Goal: Task Accomplishment & Management: Manage account settings

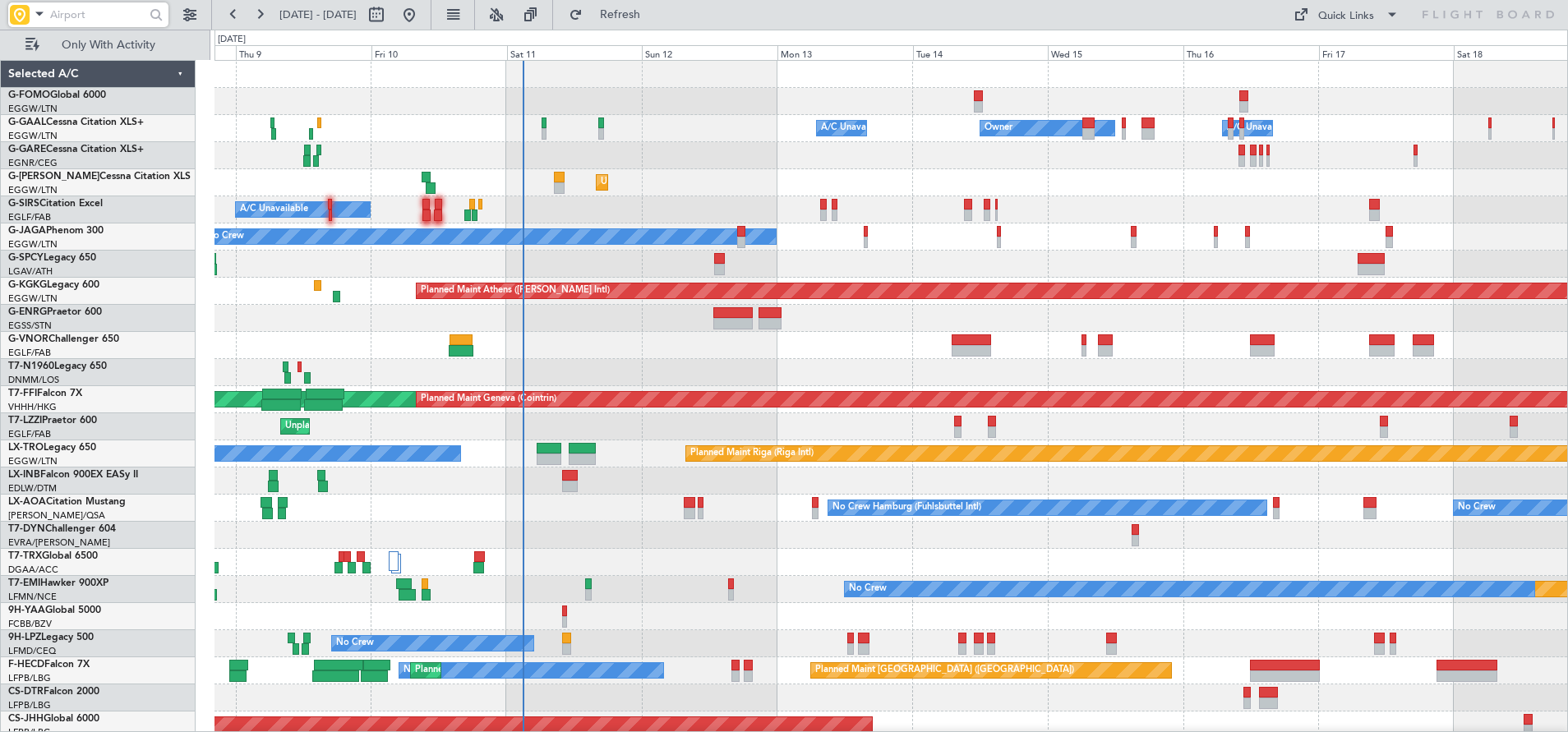
click at [735, 118] on div "Owner Owner A/C Unavailable A/C Unavailable" at bounding box center [890, 129] width 1352 height 28
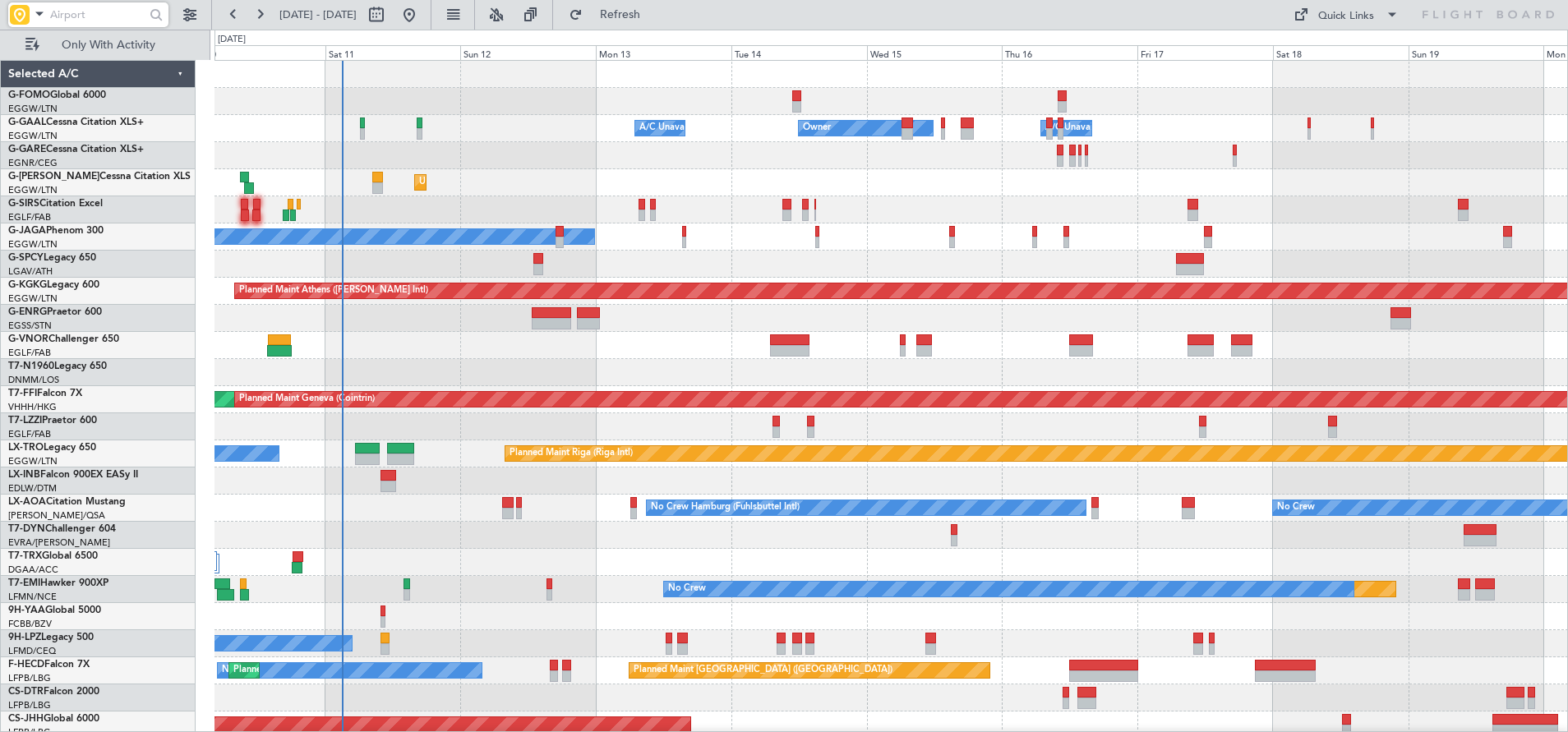
click at [515, 370] on div at bounding box center [891, 373] width 1353 height 28
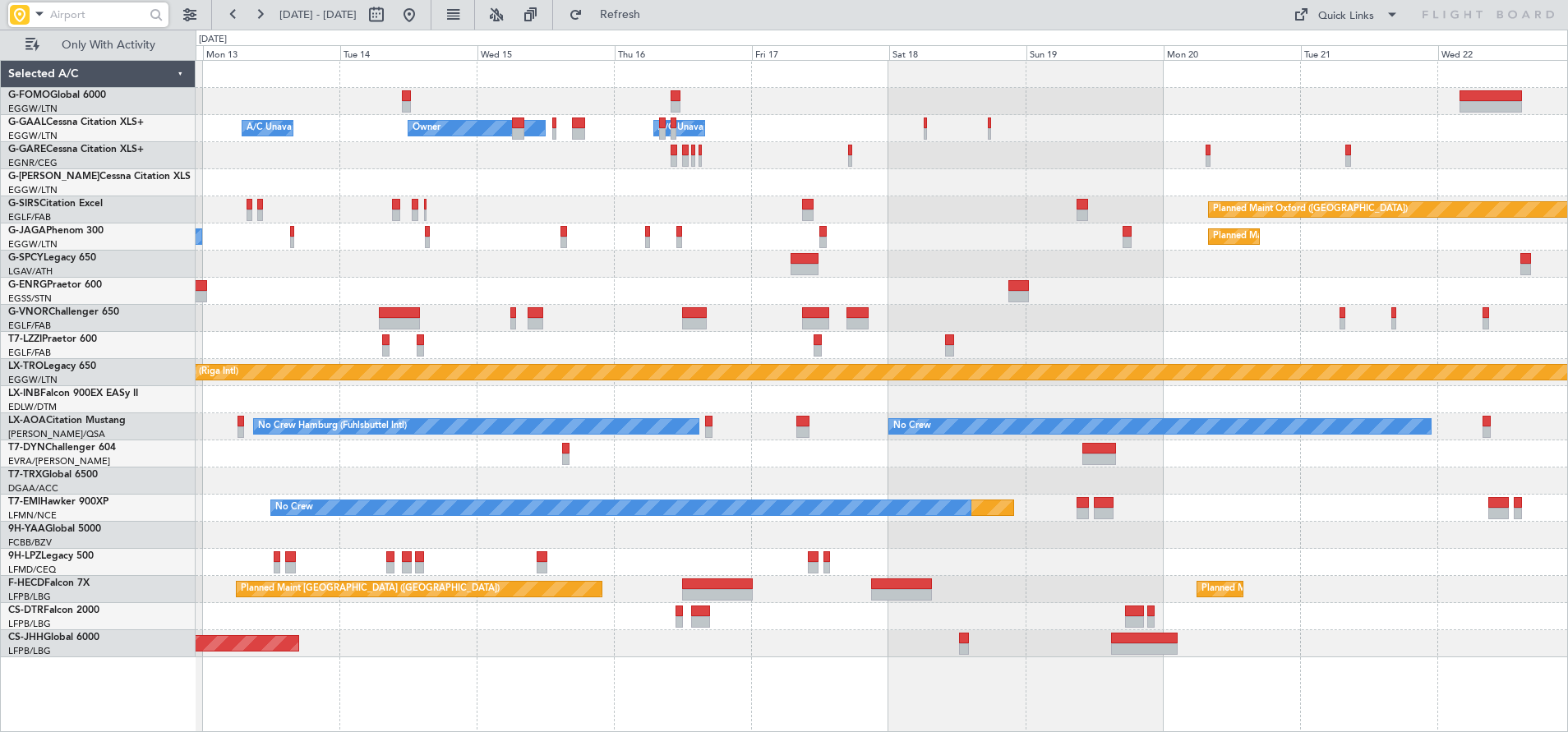
click at [932, 314] on div "Owner Owner A/C Unavailable A/C Unavailable Owner Unplanned Maint [GEOGRAPHIC_D…" at bounding box center [881, 359] width 1371 height 597
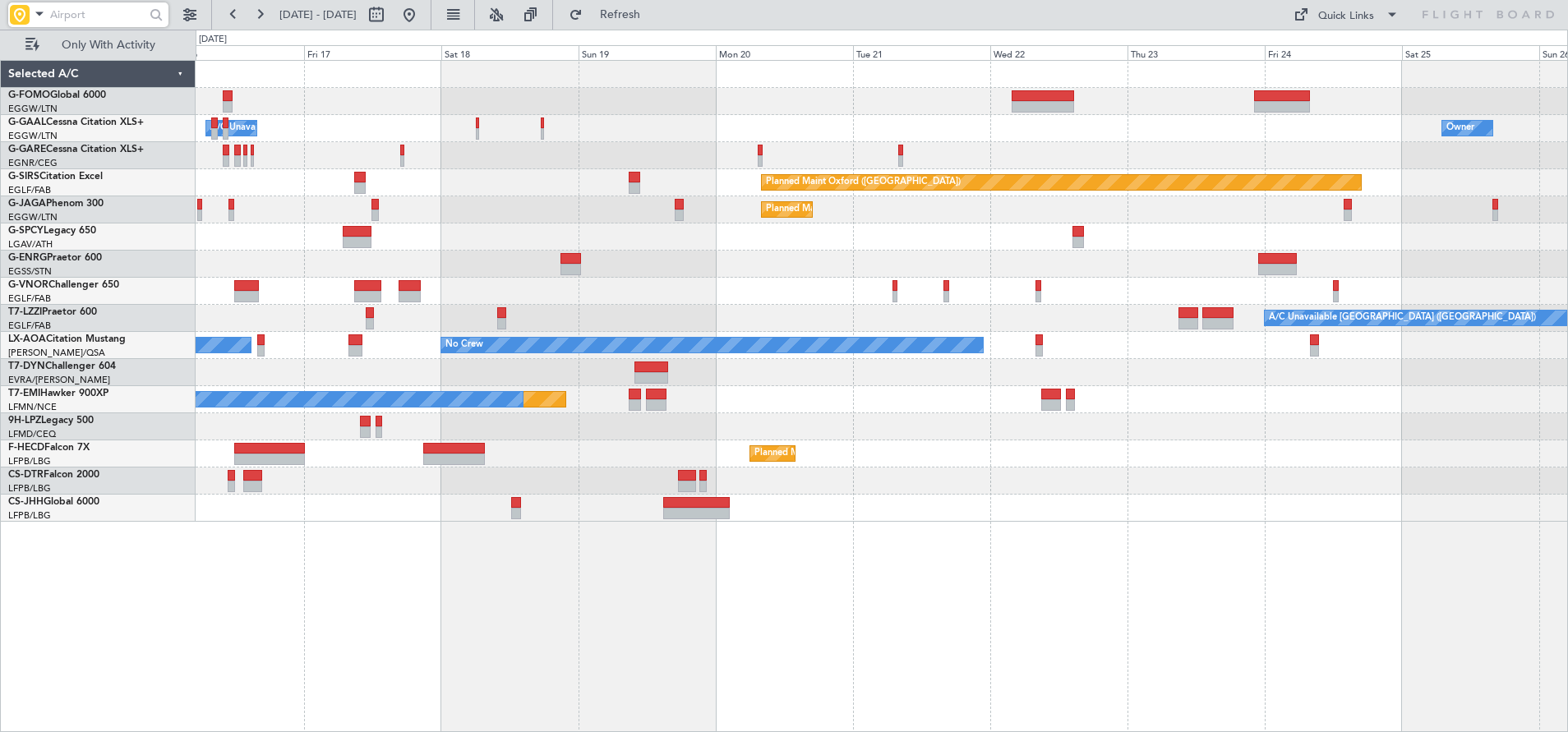
click at [694, 361] on div "Owner A/C Unavailable Owner Owner Planned Maint [GEOGRAPHIC_DATA] ([GEOGRAPHIC_…" at bounding box center [881, 292] width 1372 height 461
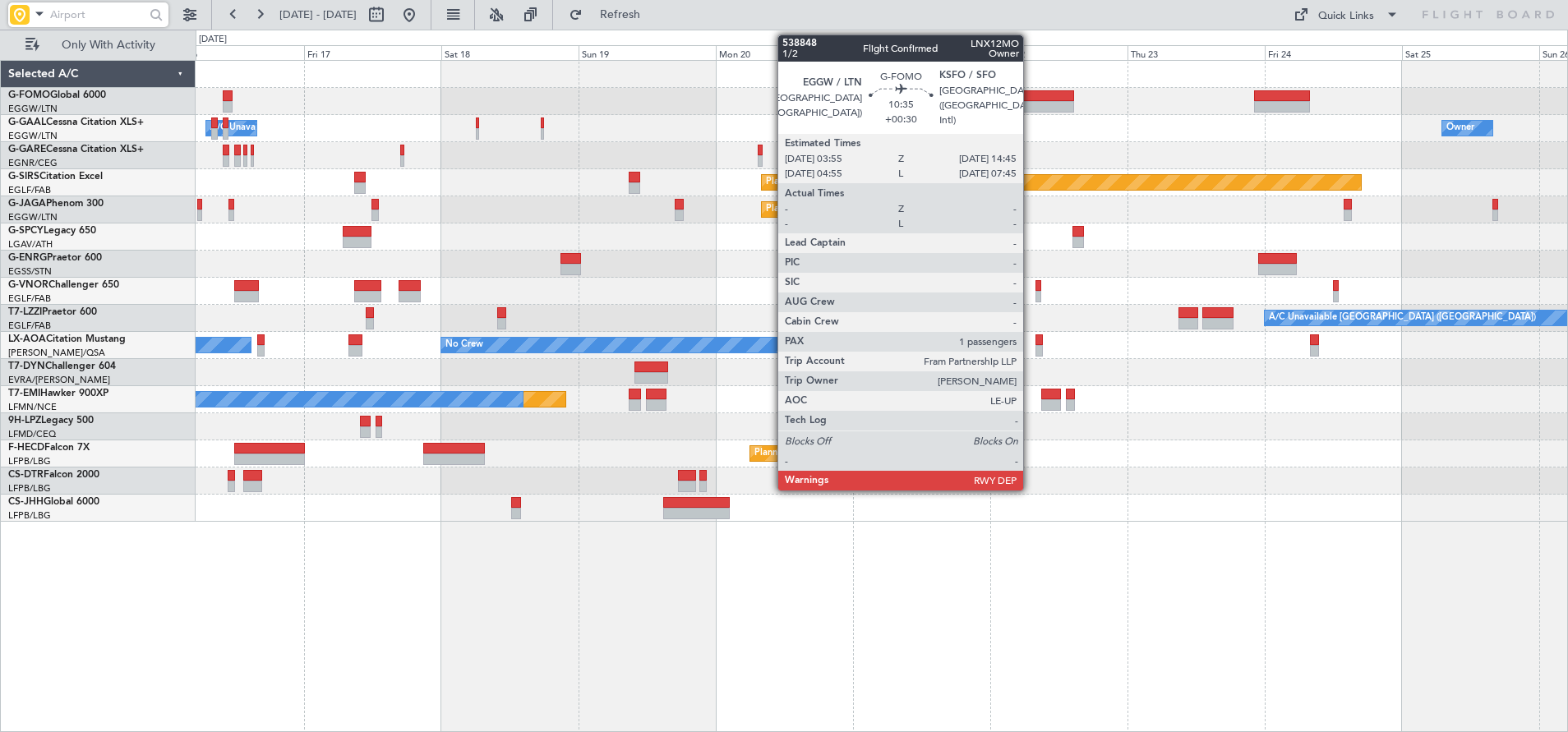
click at [1031, 101] on div at bounding box center [1042, 106] width 62 height 12
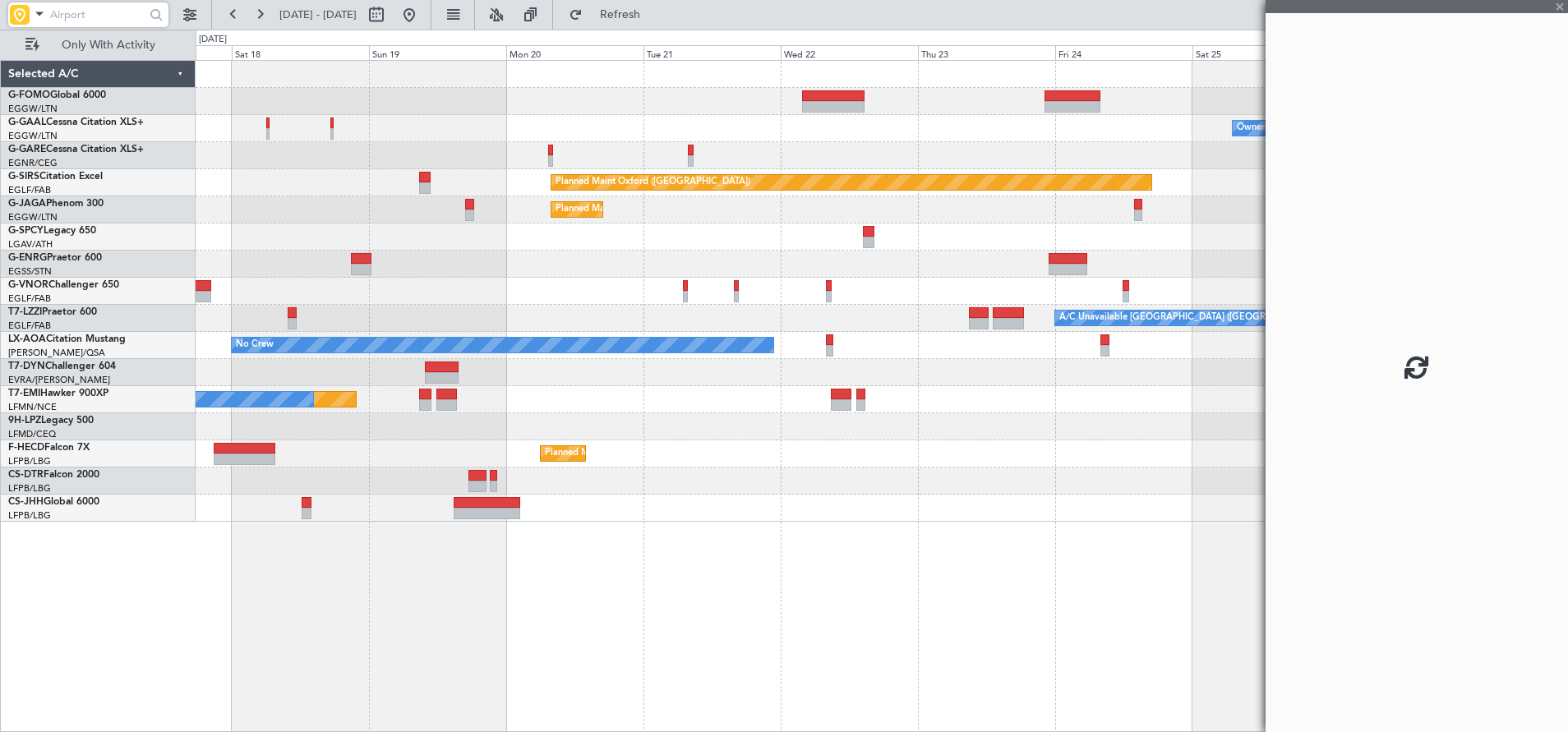
click at [947, 152] on div at bounding box center [881, 155] width 1372 height 28
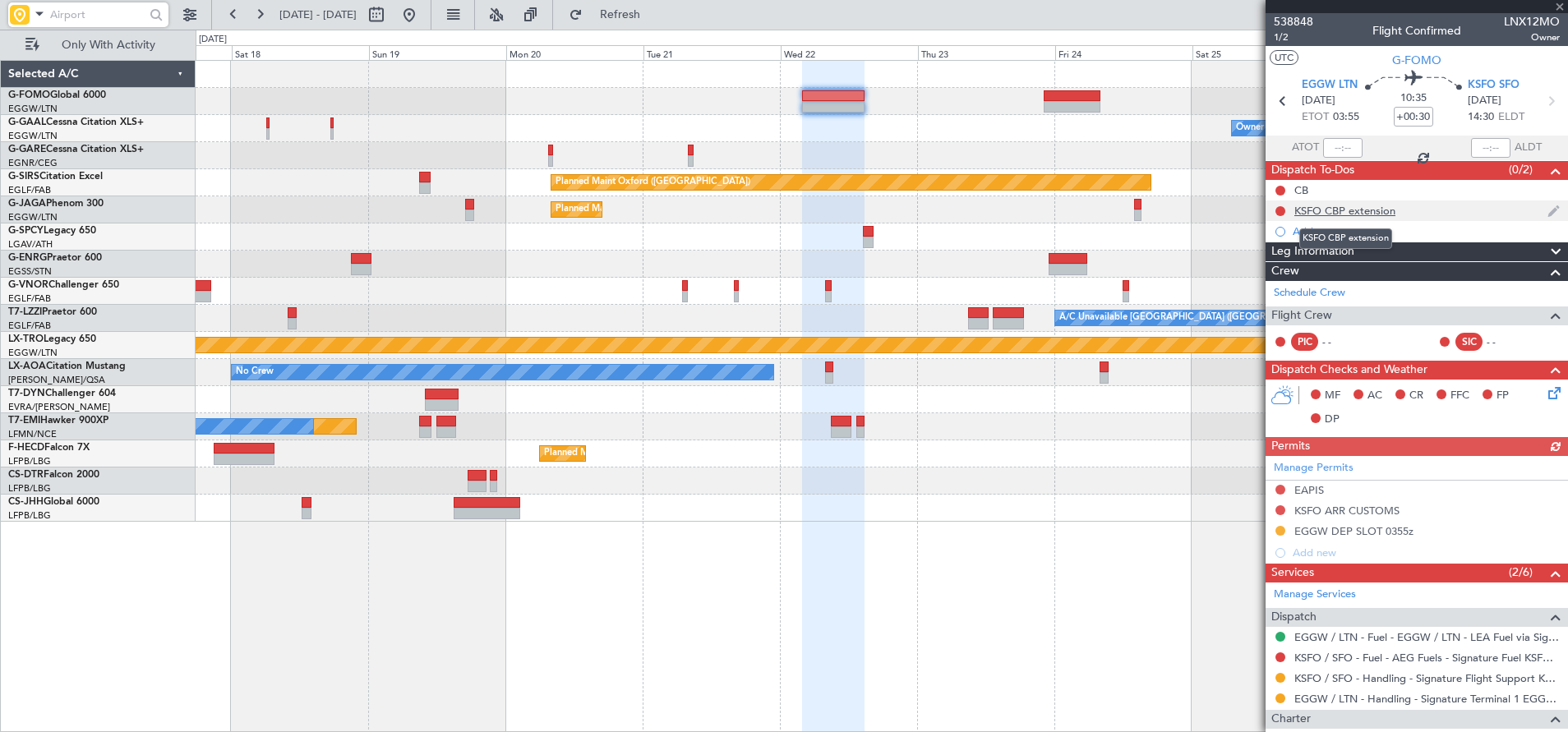
click at [1334, 212] on div "KSFO CBP extension" at bounding box center [1345, 211] width 101 height 14
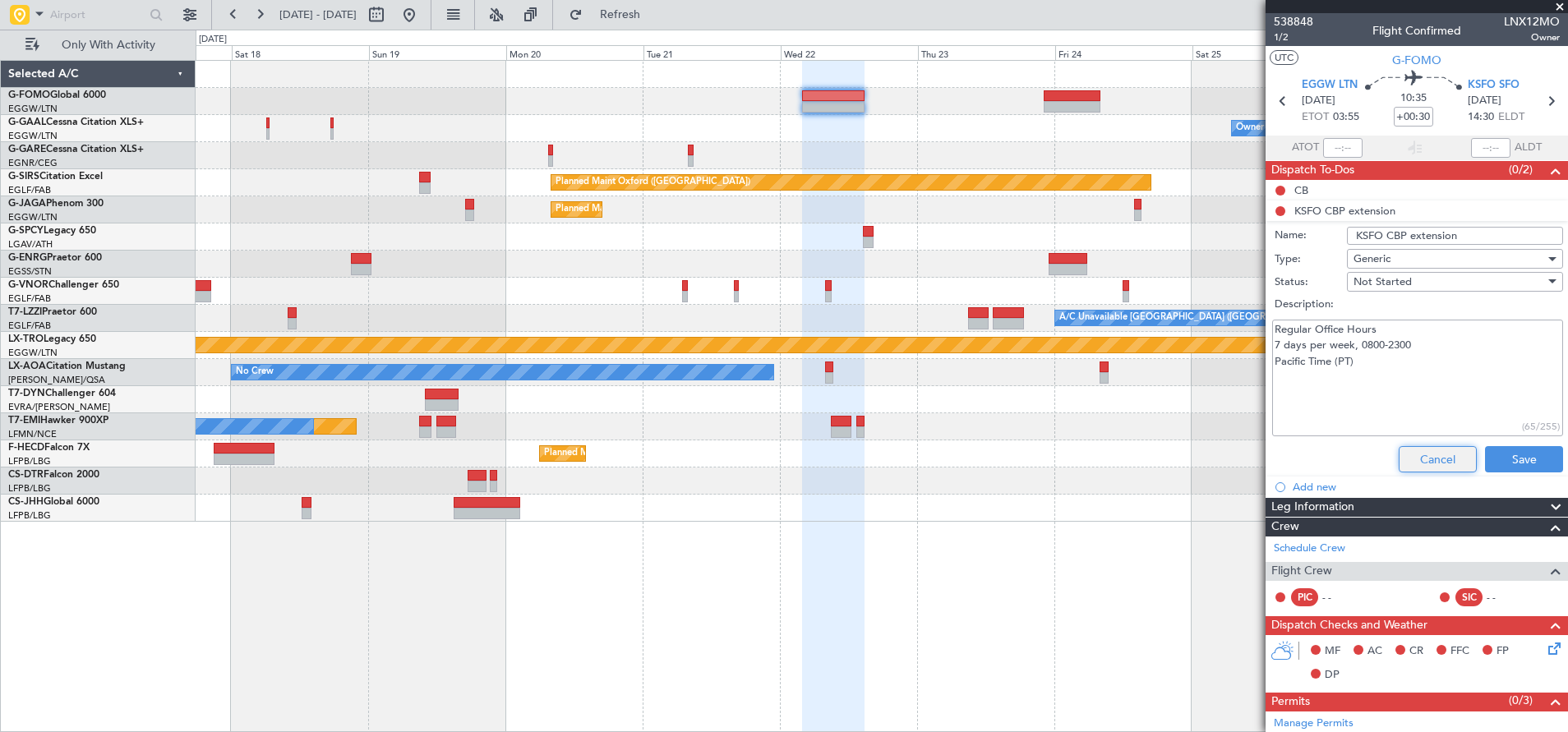
click at [1334, 453] on button "Cancel" at bounding box center [1438, 460] width 78 height 27
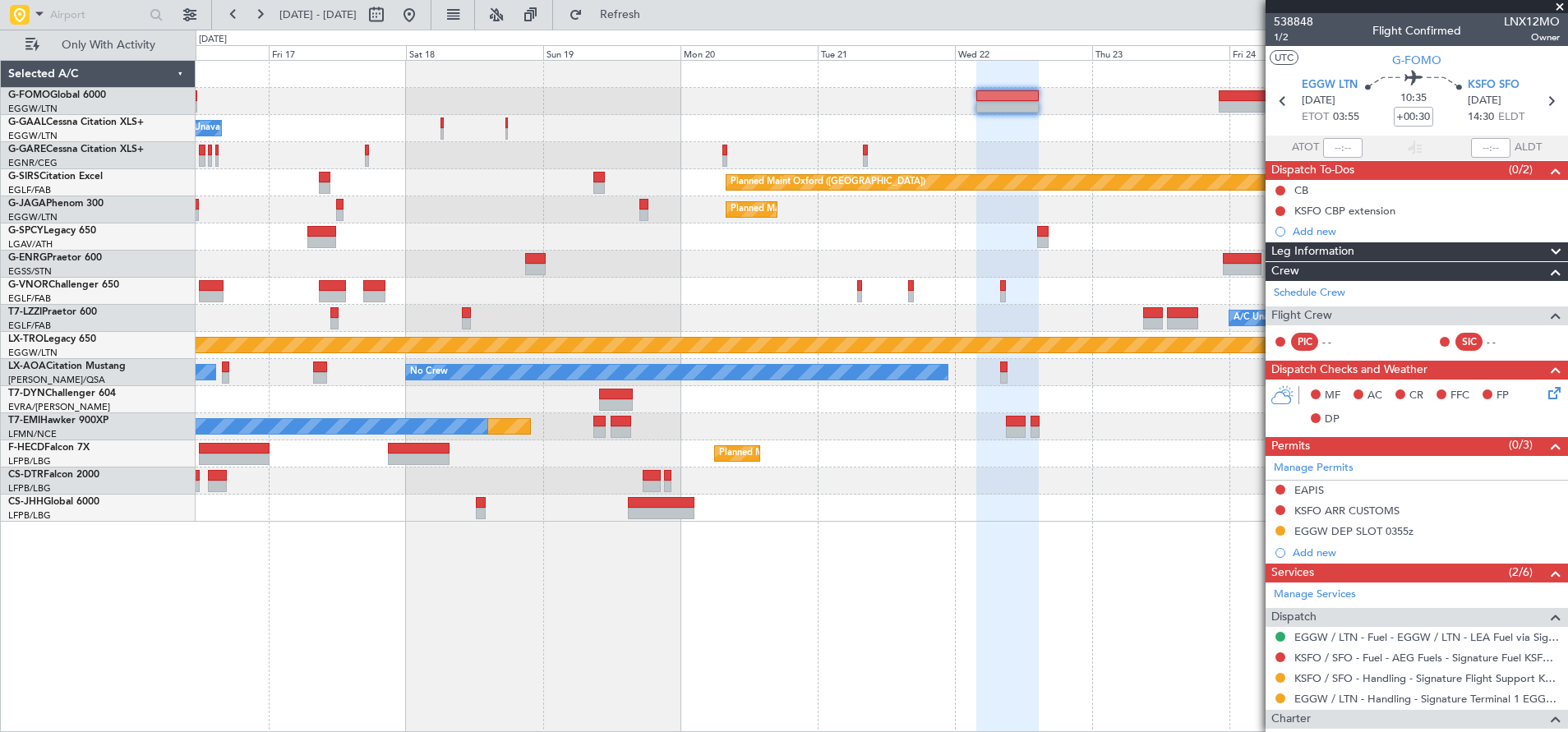
click at [459, 234] on div "Owner Owner A/C Unavailable Owner Planned Maint [GEOGRAPHIC_DATA] ([GEOGRAPHIC_…" at bounding box center [881, 292] width 1372 height 461
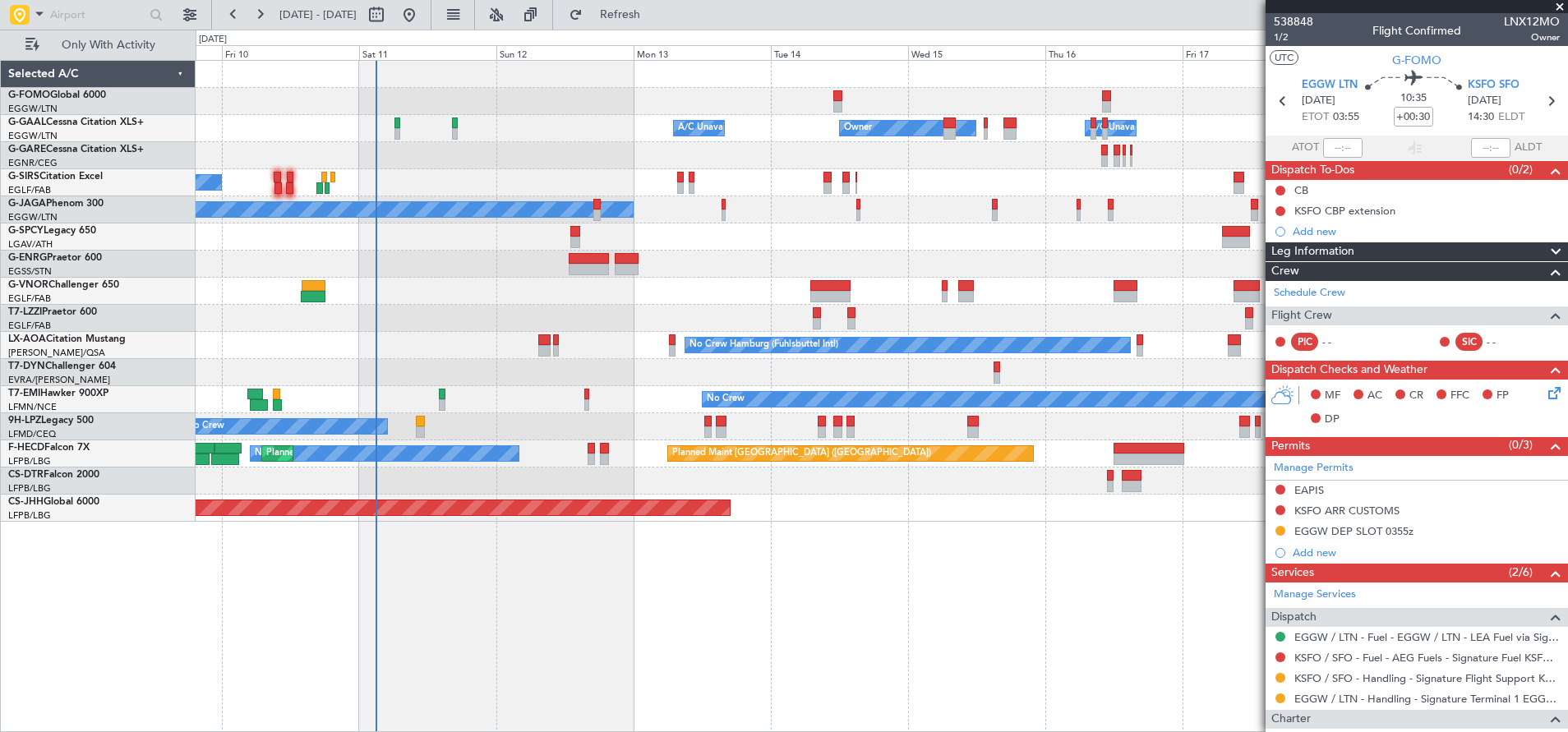
click at [1149, 276] on div "Owner A/C Unavailable Owner A/C Unavailable A/C Unavailable Planned Maint [GEOG…" at bounding box center [881, 292] width 1371 height 461
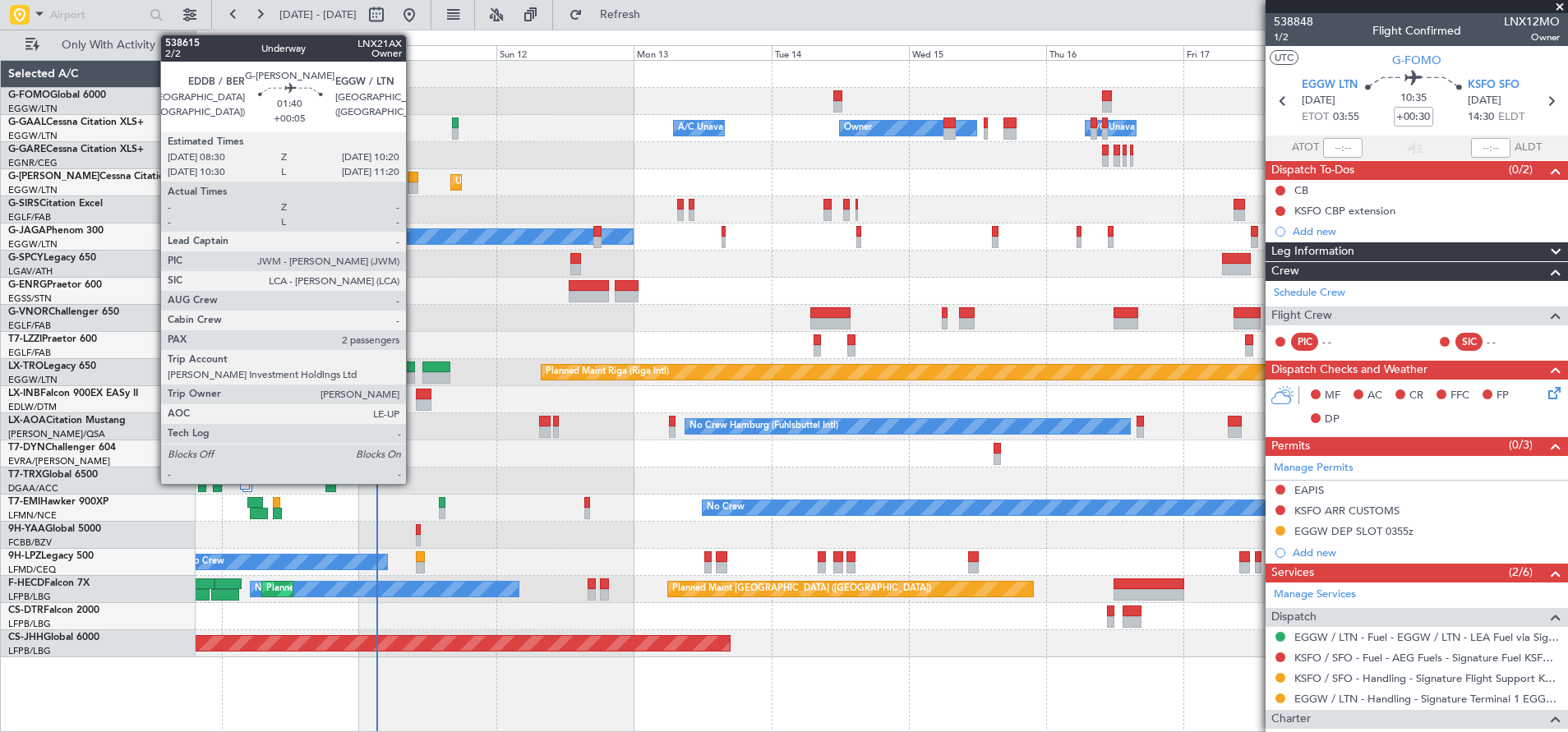
click at [414, 180] on div at bounding box center [413, 177] width 11 height 12
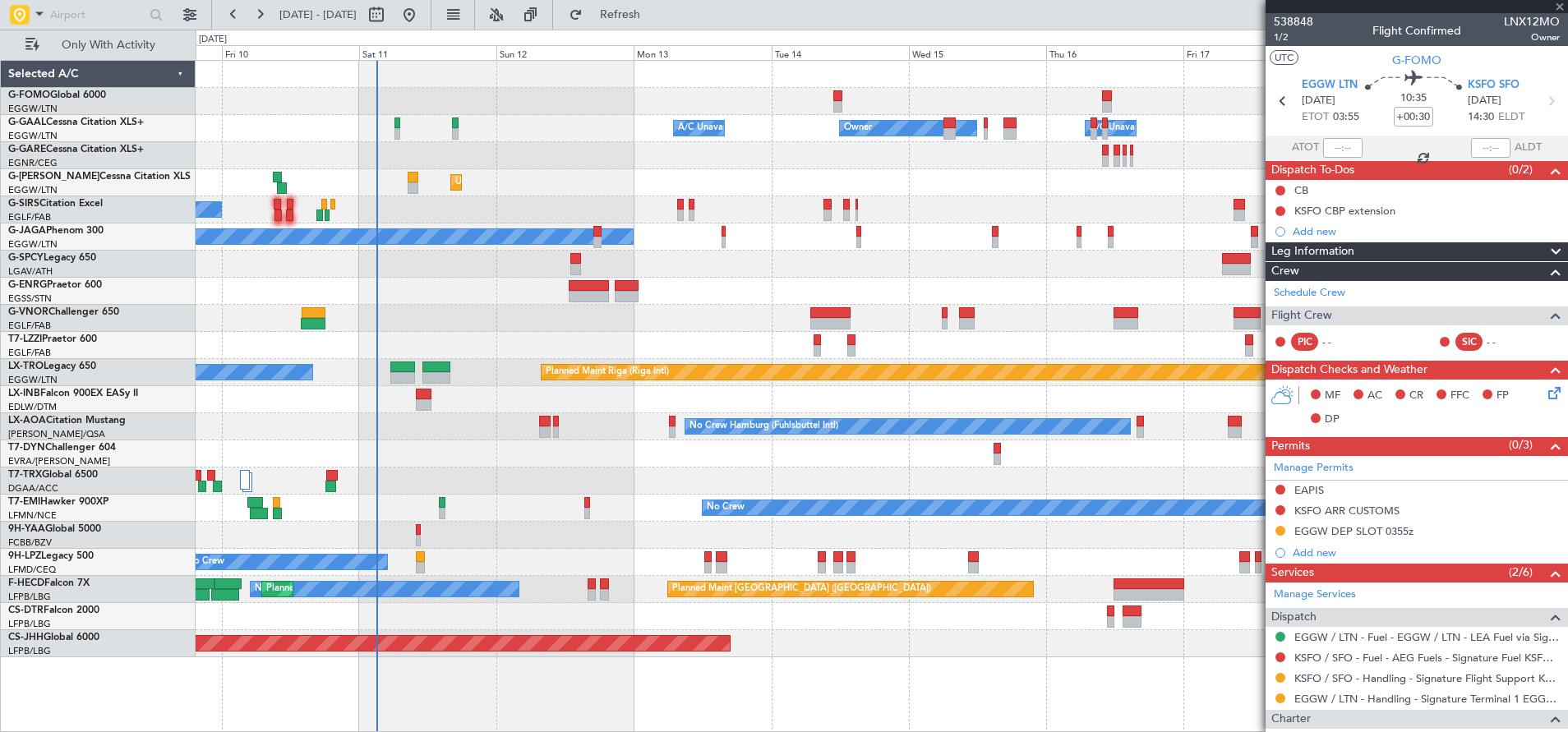
type input "+00:05"
type input "2"
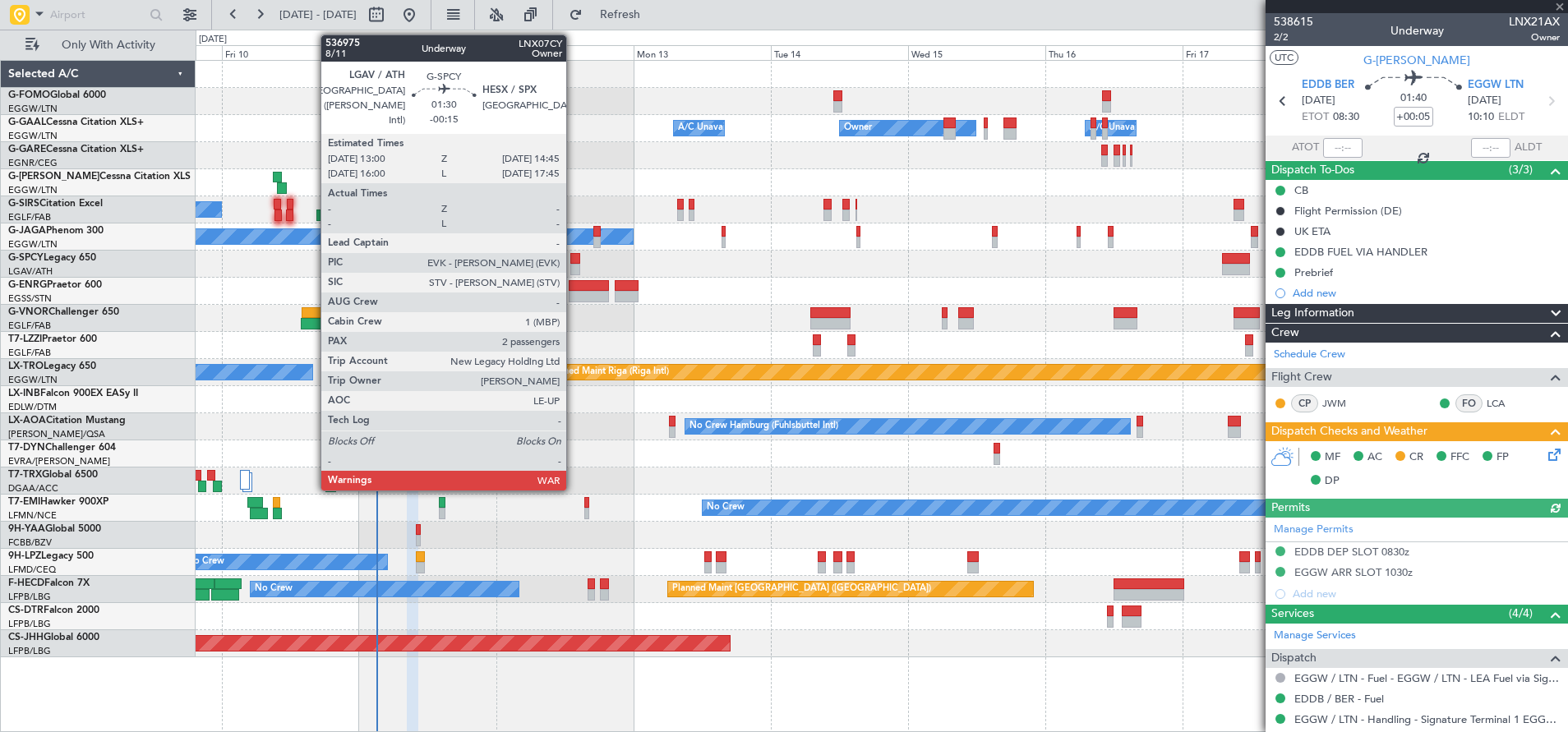
click at [575, 263] on div at bounding box center [576, 258] width 11 height 12
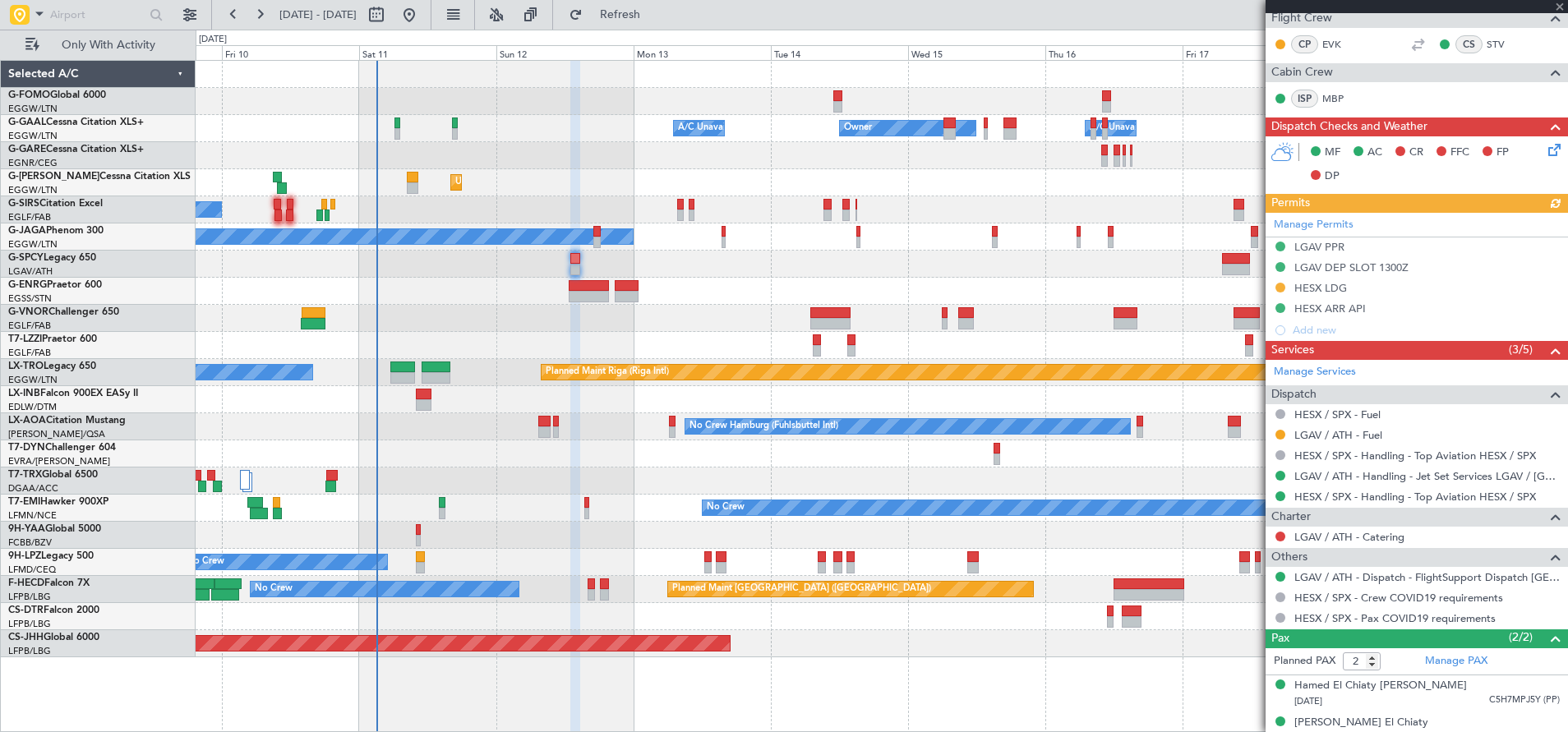
scroll to position [351, 0]
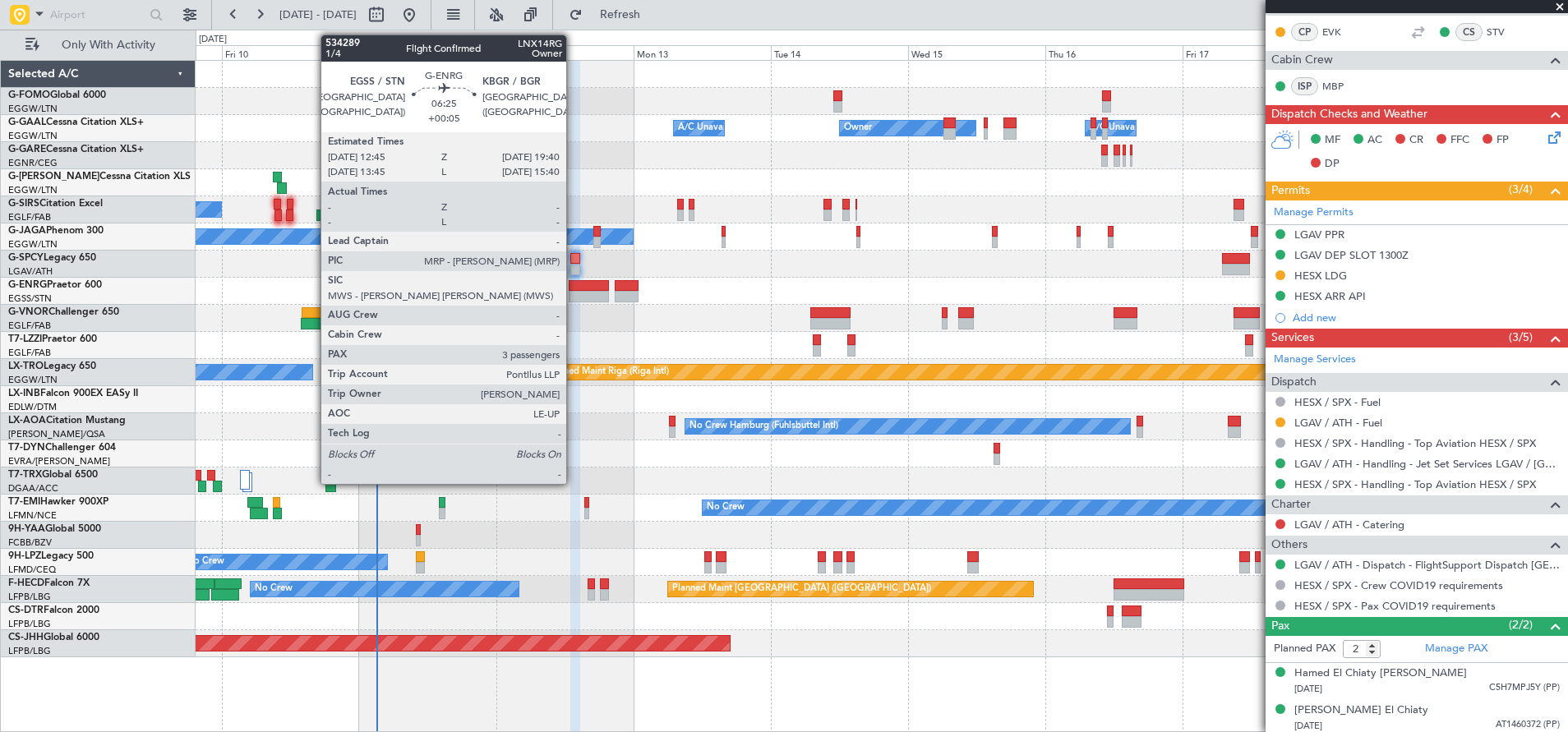
click at [575, 292] on div at bounding box center [588, 296] width 40 height 12
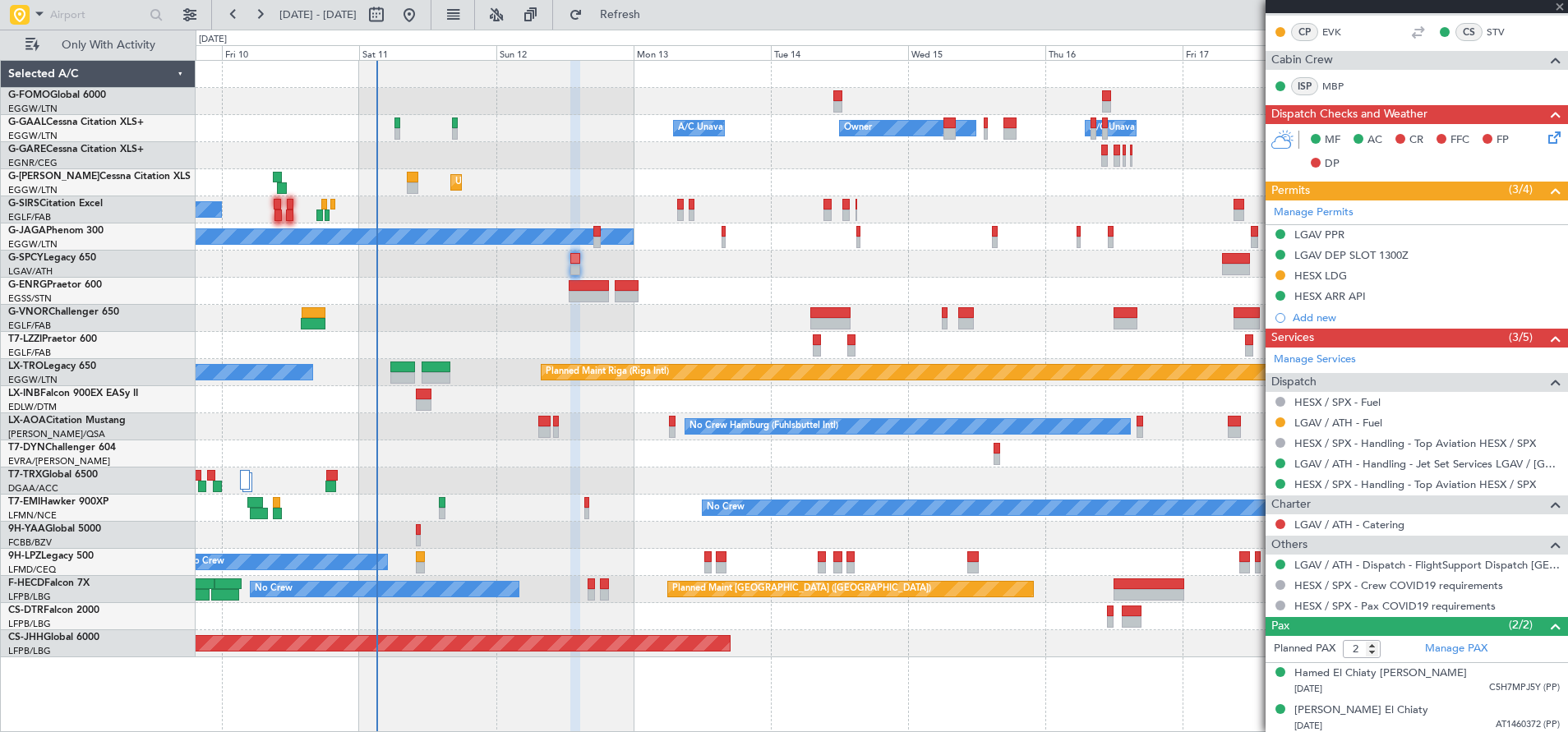
type input "+00:05"
type input "3"
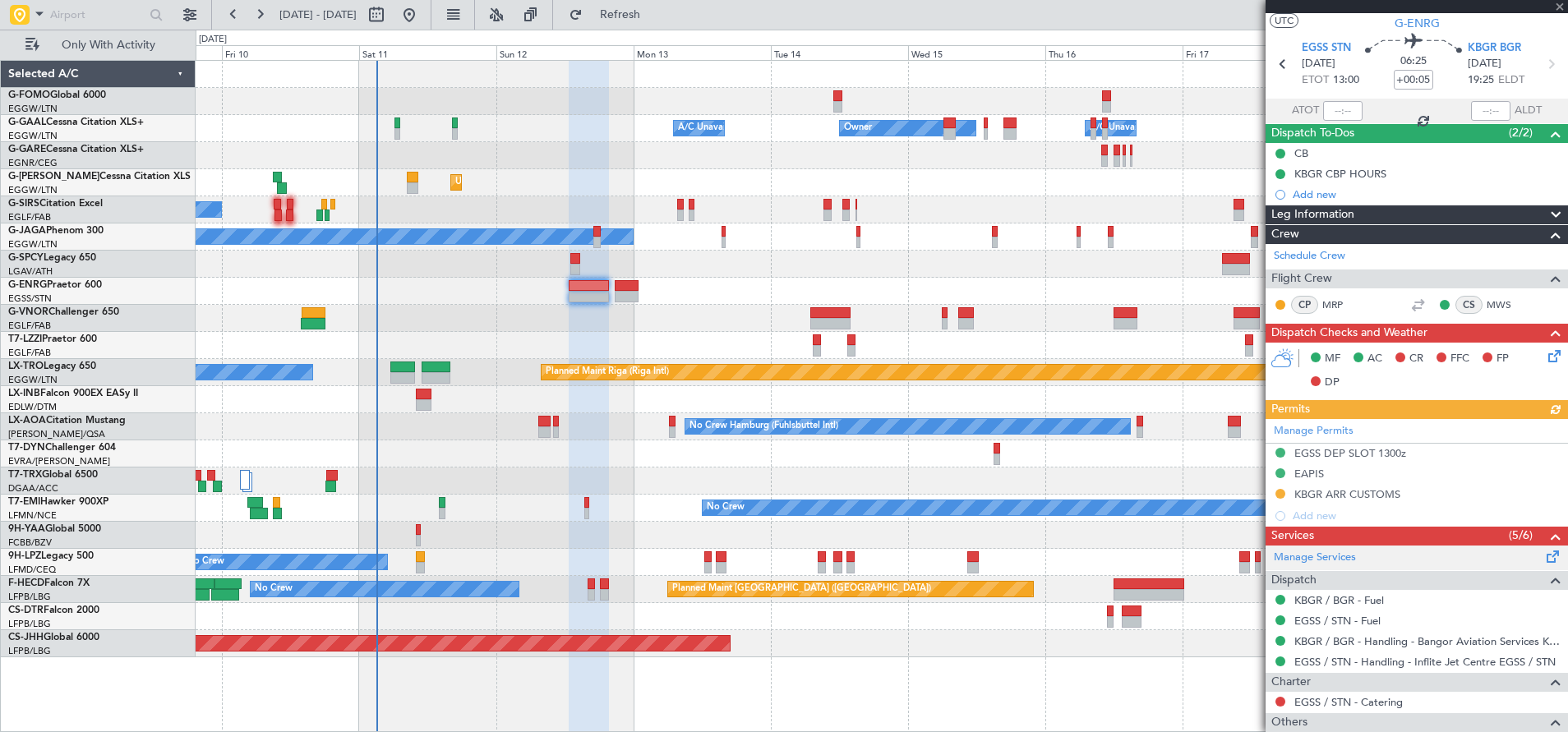
scroll to position [0, 0]
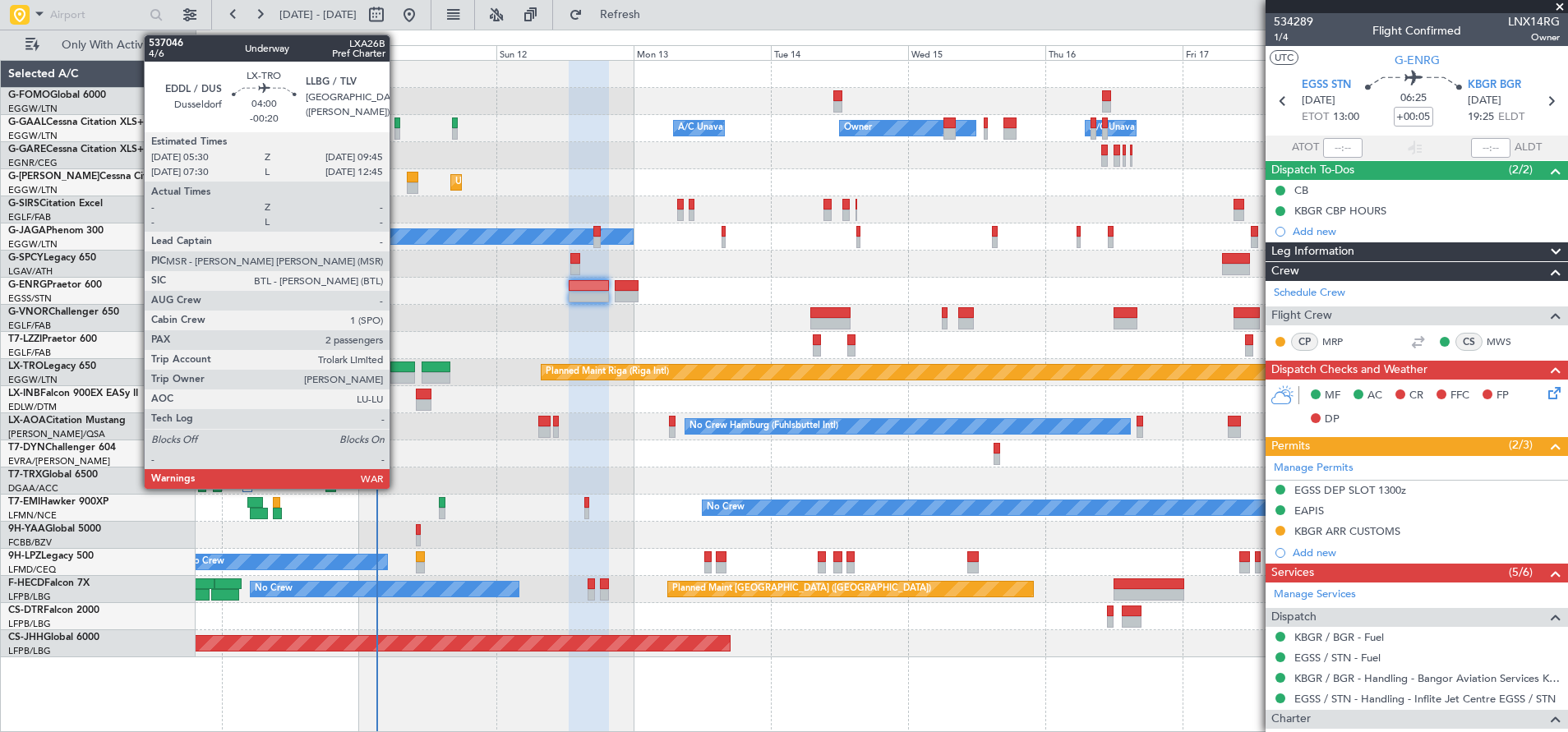
click at [397, 362] on div at bounding box center [403, 367] width 25 height 12
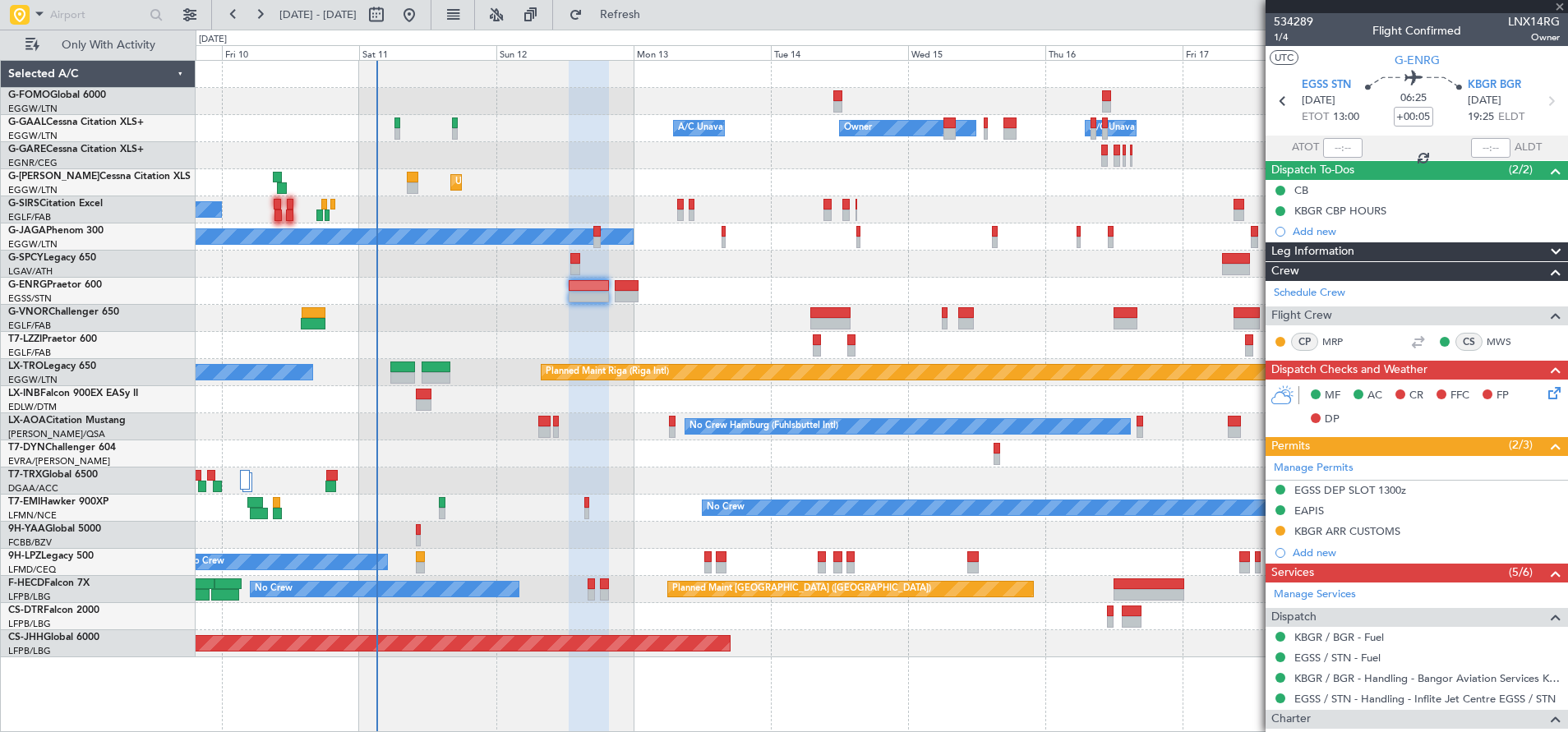
type input "-00:20"
type input "2"
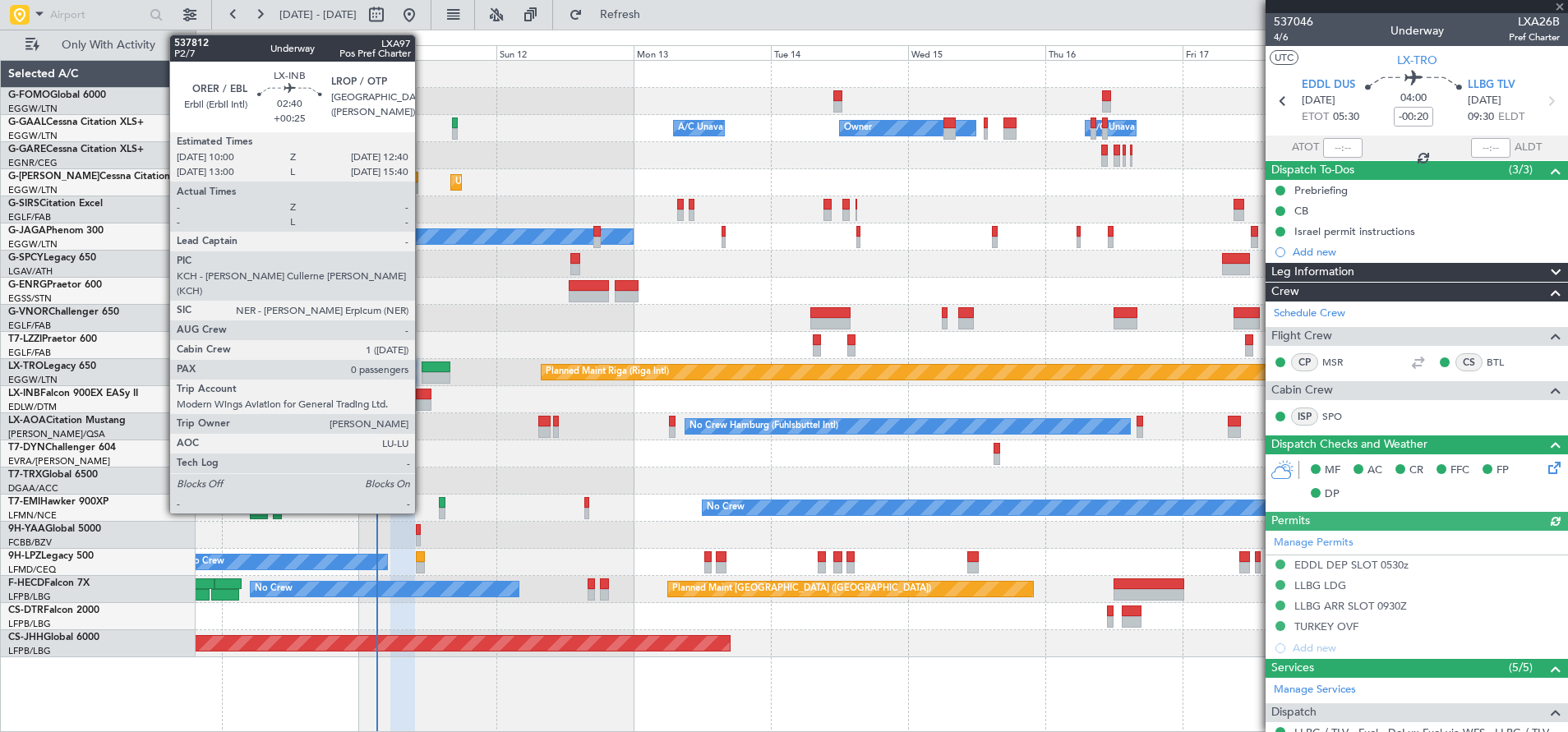
click at [422, 399] on div at bounding box center [424, 405] width 16 height 12
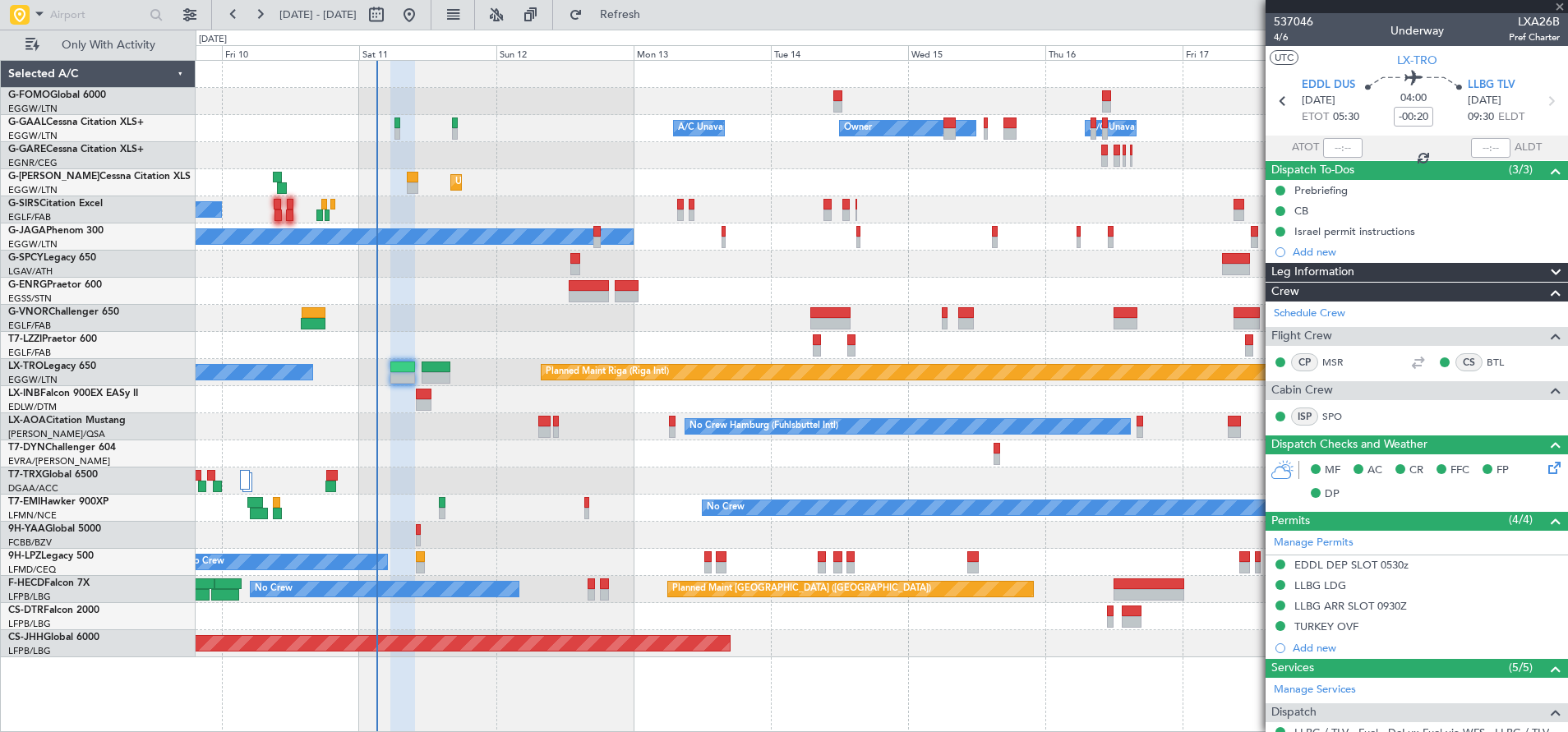
type input "+00:25"
type input "0"
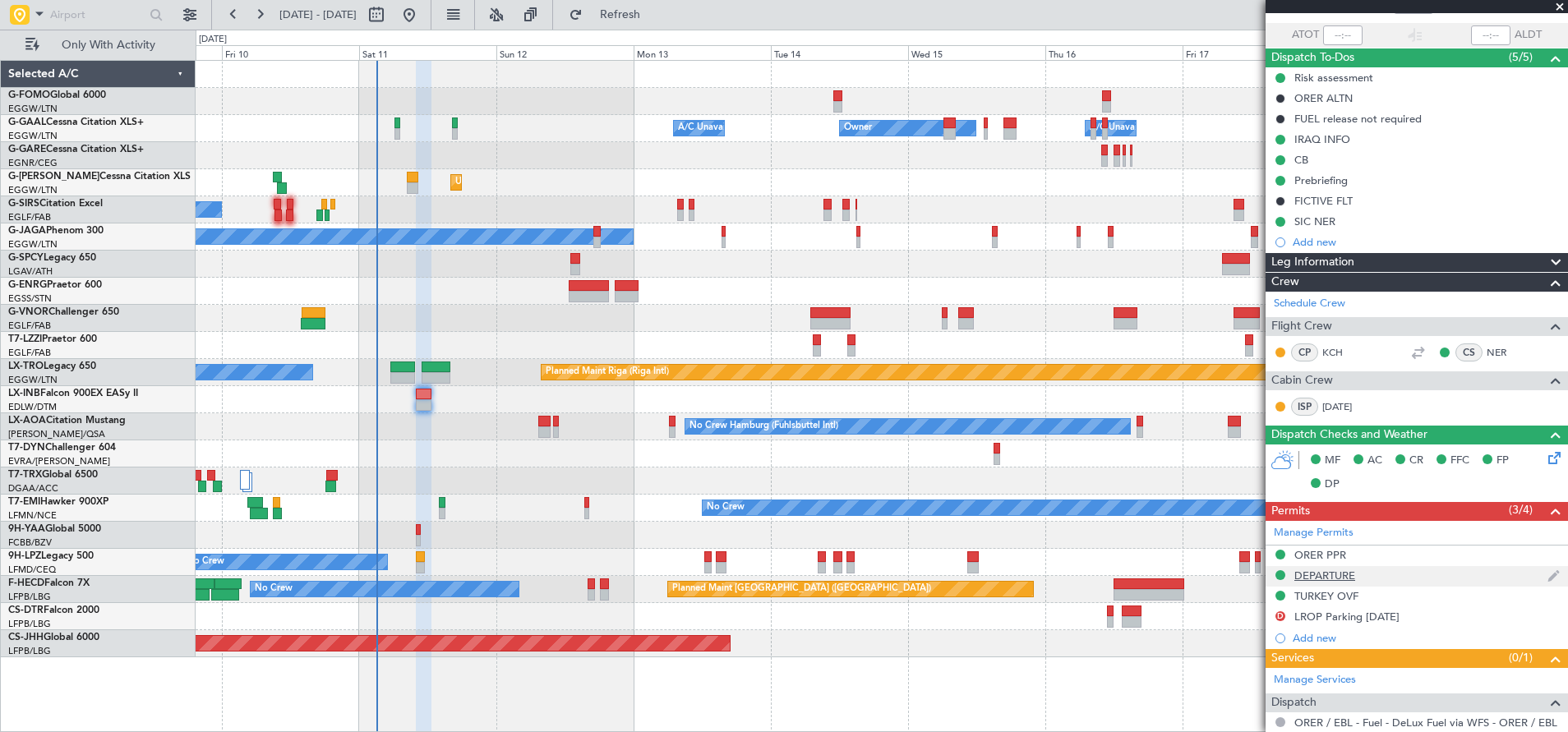
scroll to position [218, 0]
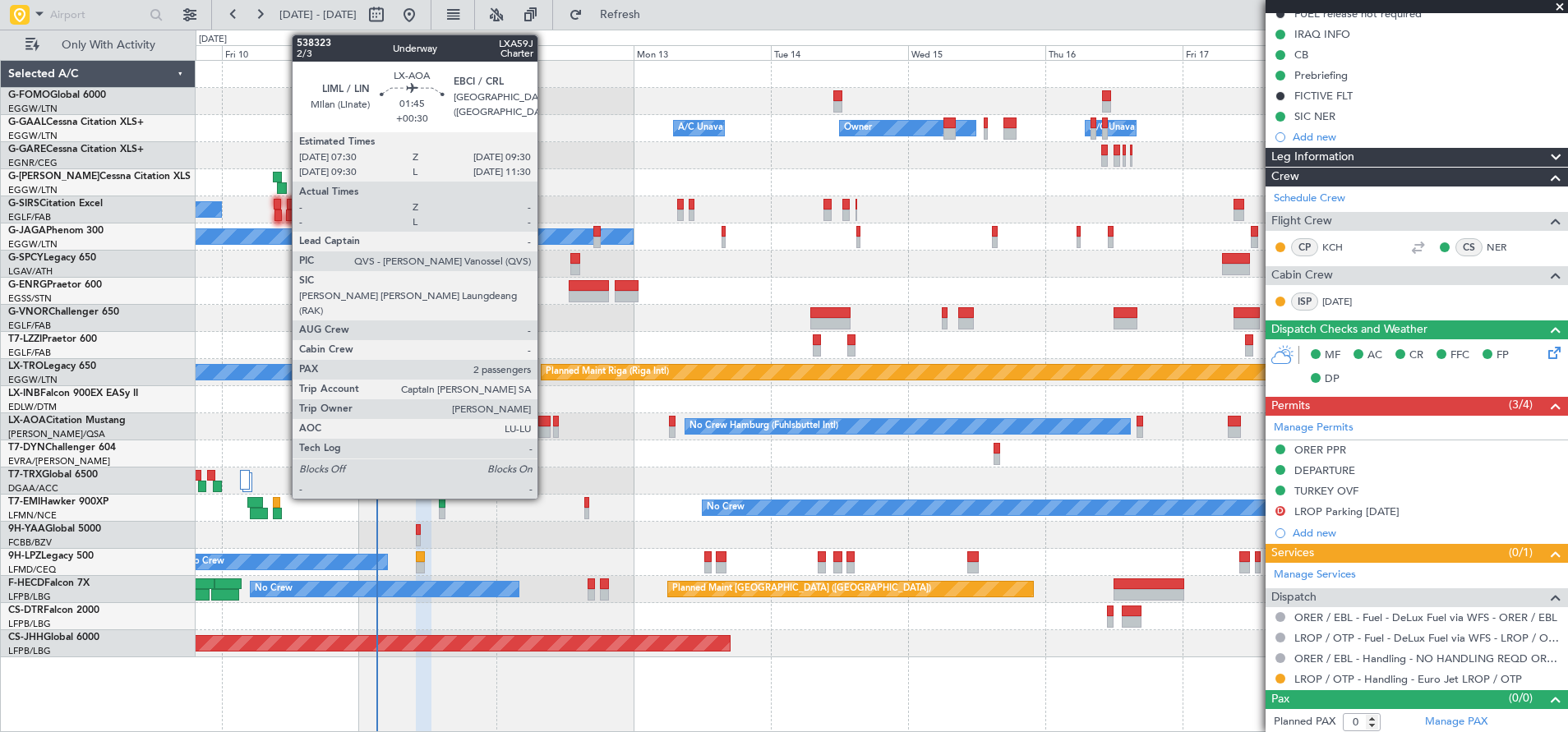
click at [545, 424] on div at bounding box center [544, 421] width 12 height 12
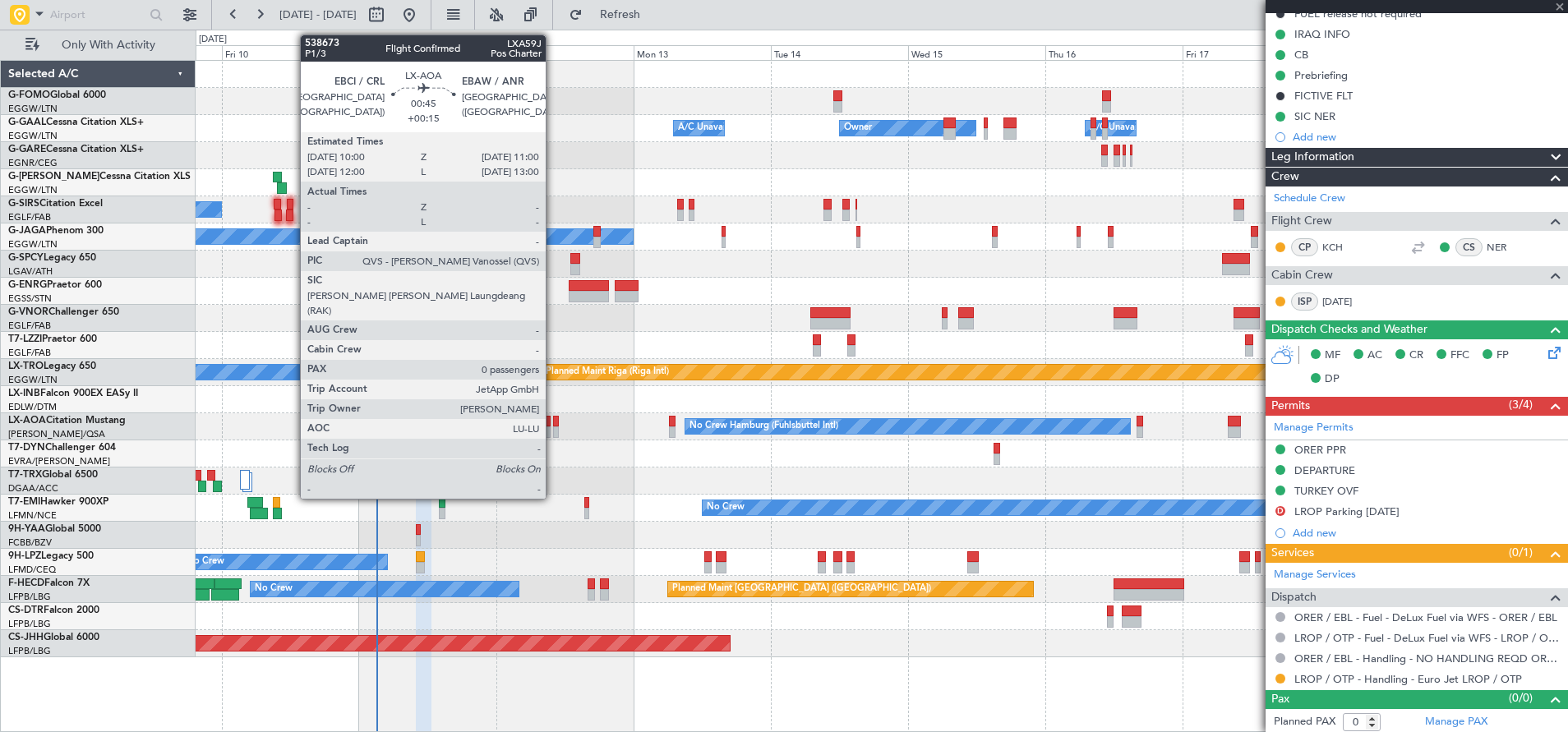
type input "+00:30"
type input "2"
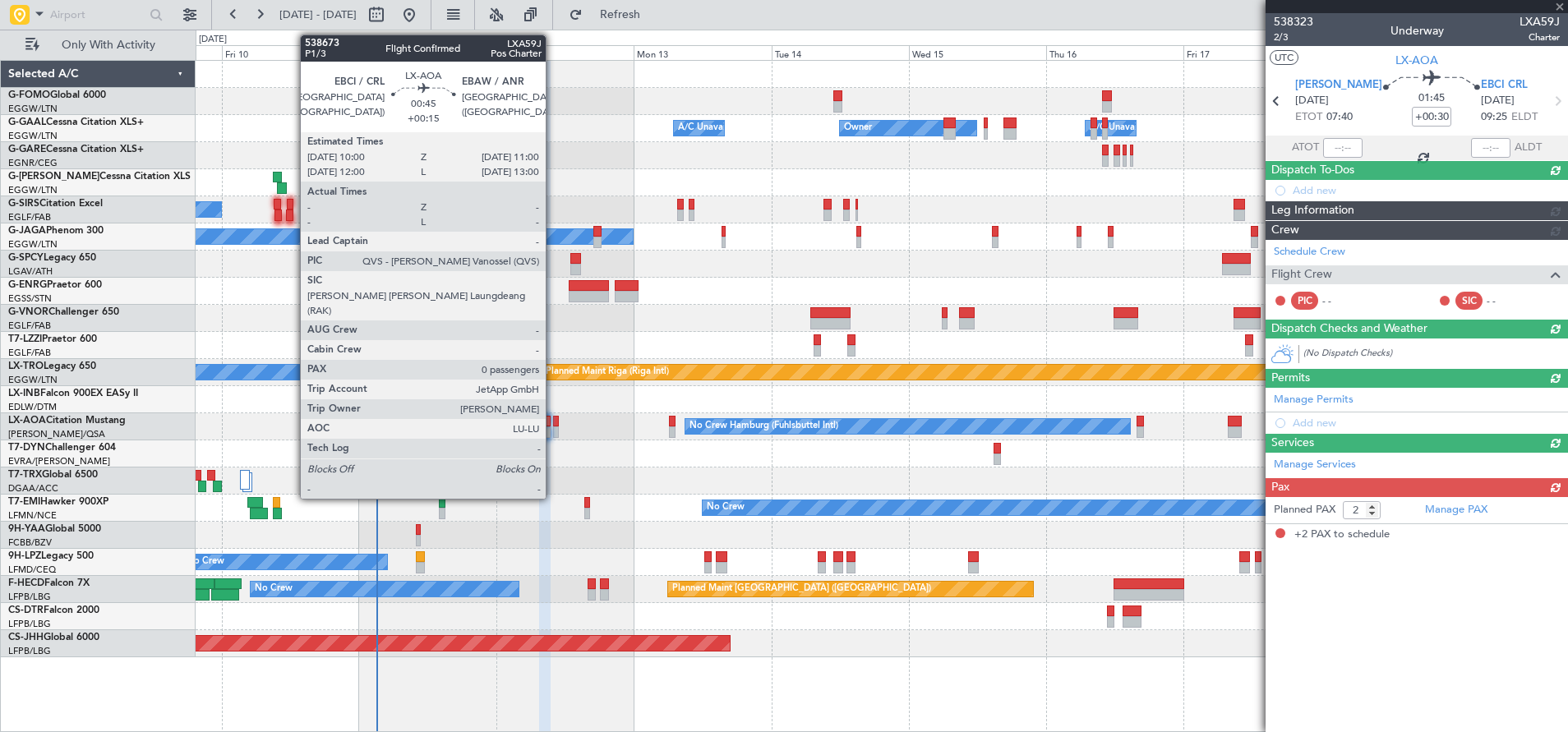
scroll to position [0, 0]
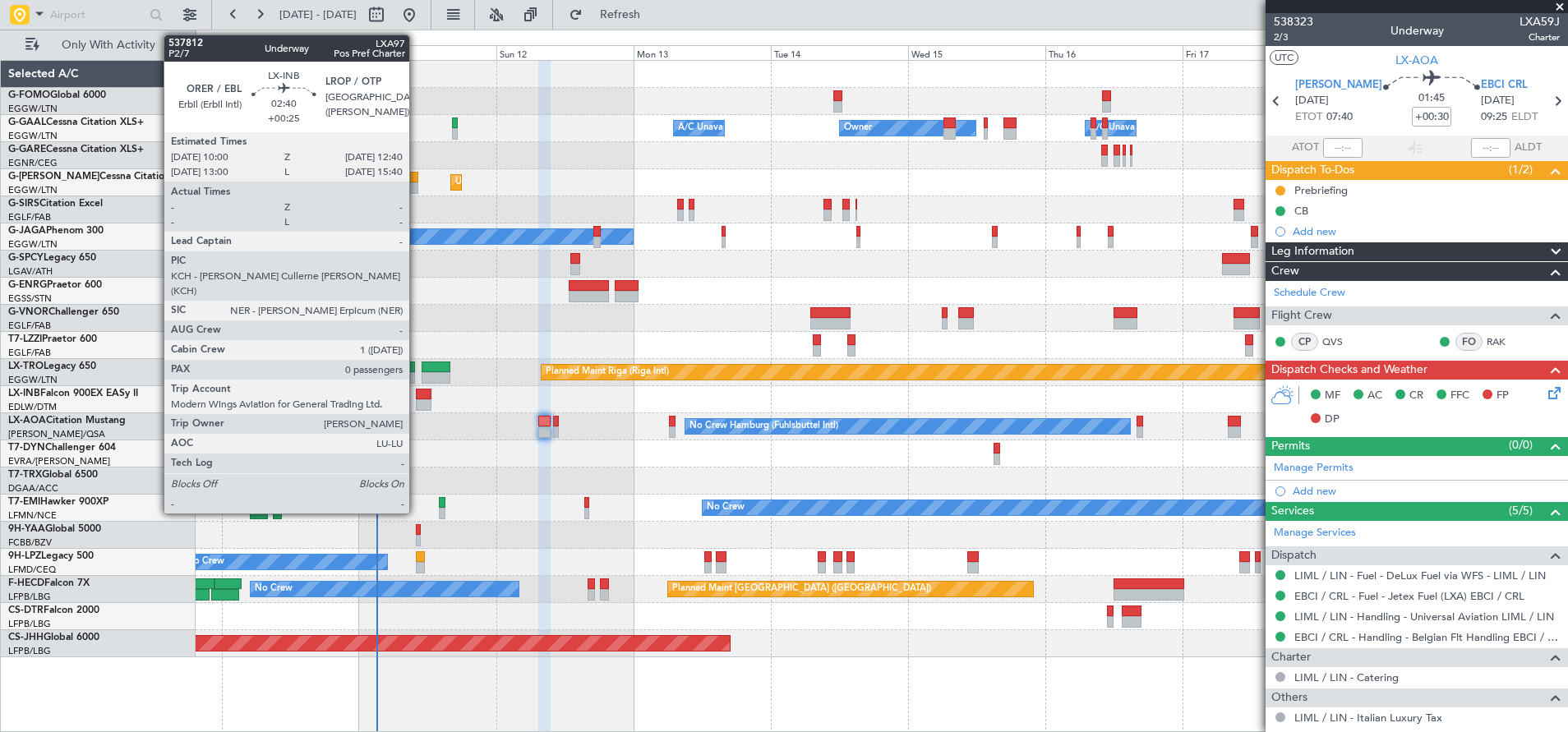
click at [418, 397] on div at bounding box center [424, 394] width 16 height 12
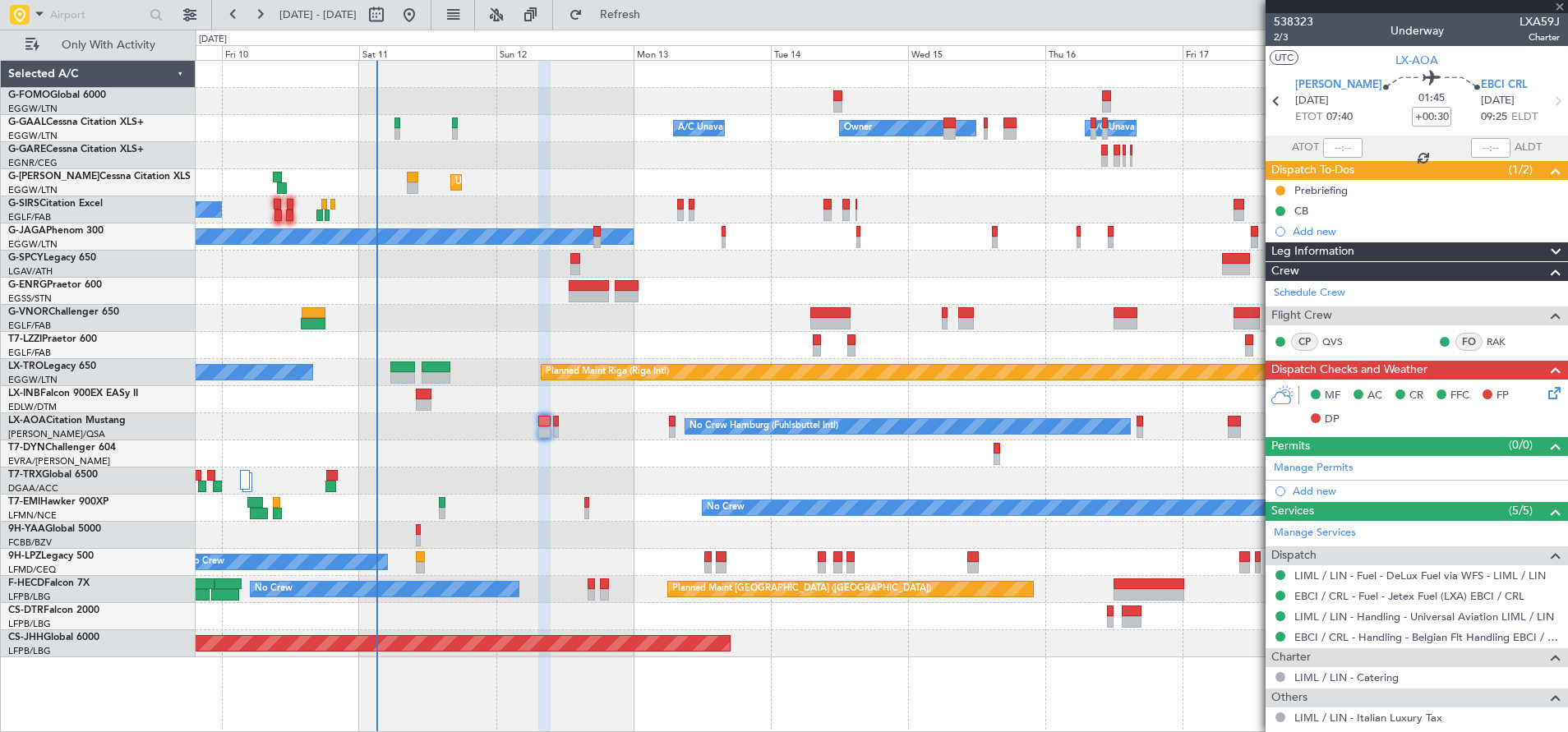
type input "+00:25"
type input "0"
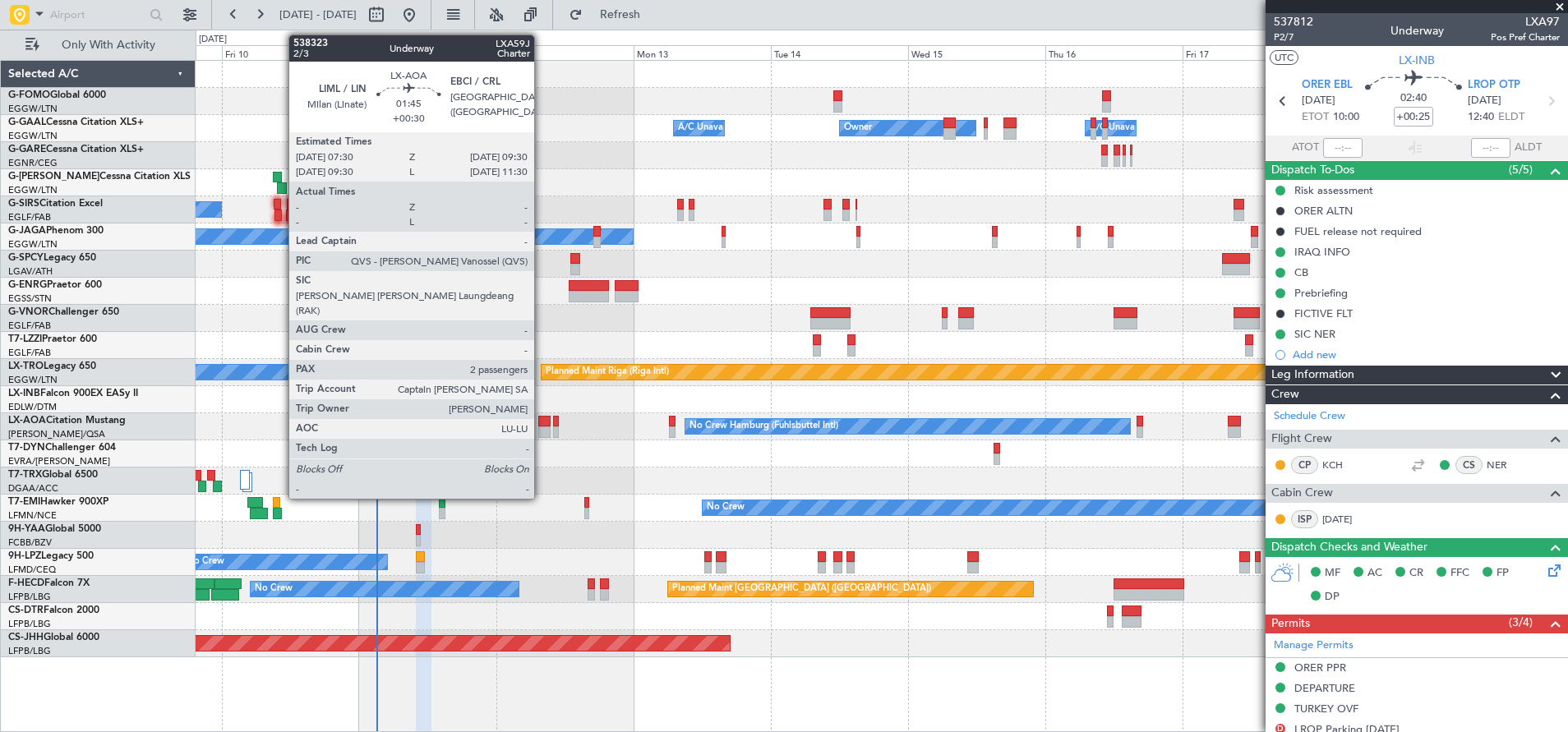
click at [542, 424] on div at bounding box center [544, 421] width 12 height 12
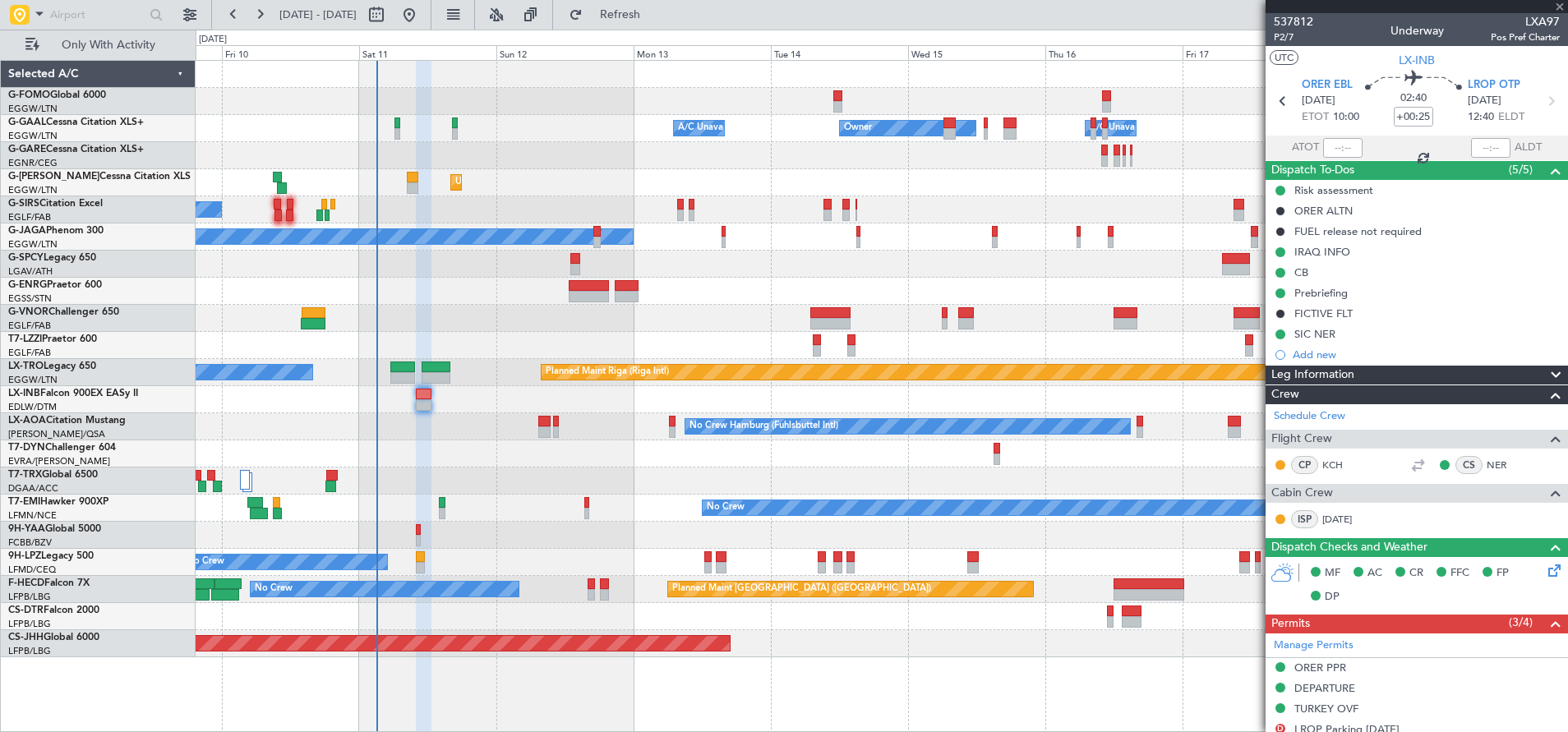
type input "+00:30"
type input "2"
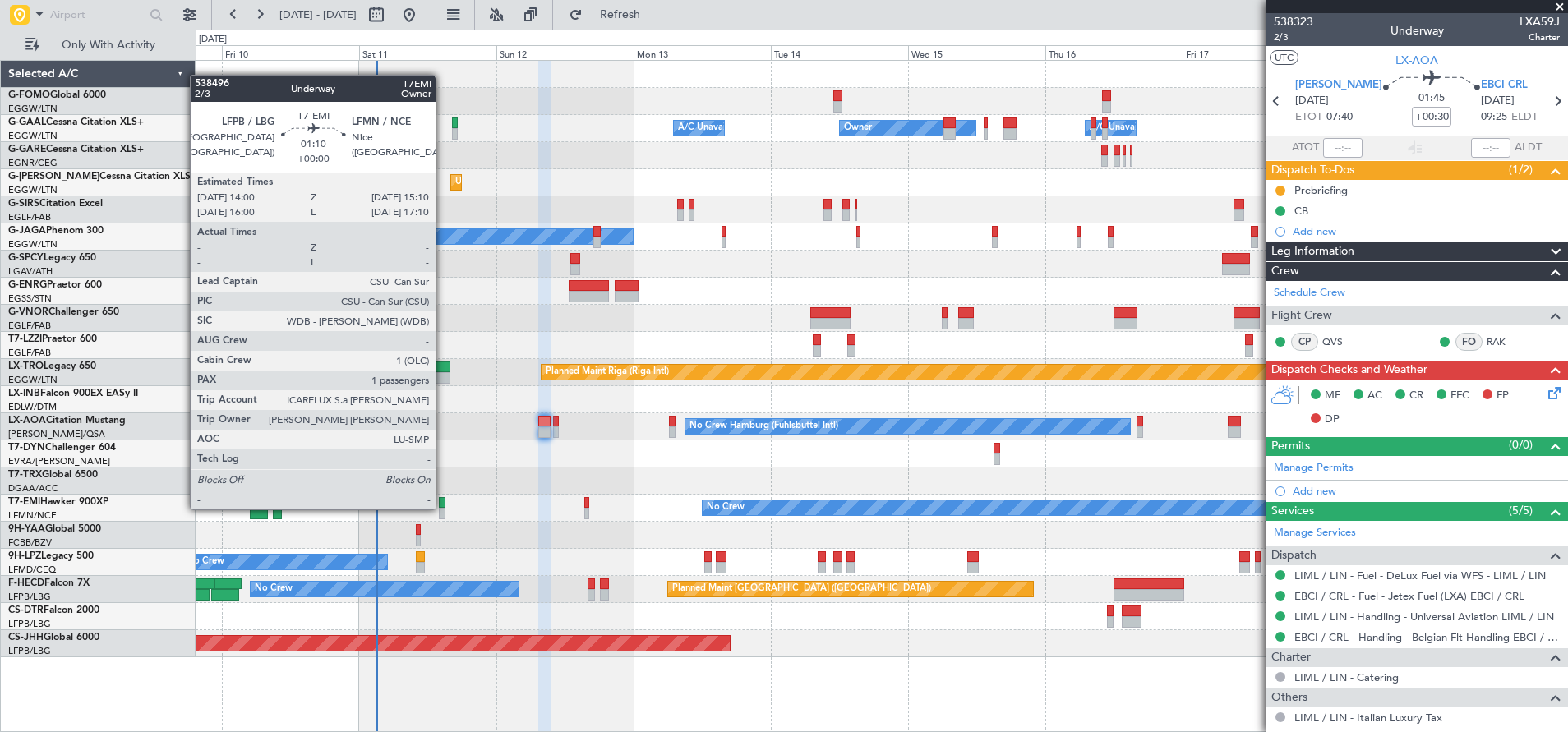
click at [443, 508] on div at bounding box center [443, 514] width 7 height 12
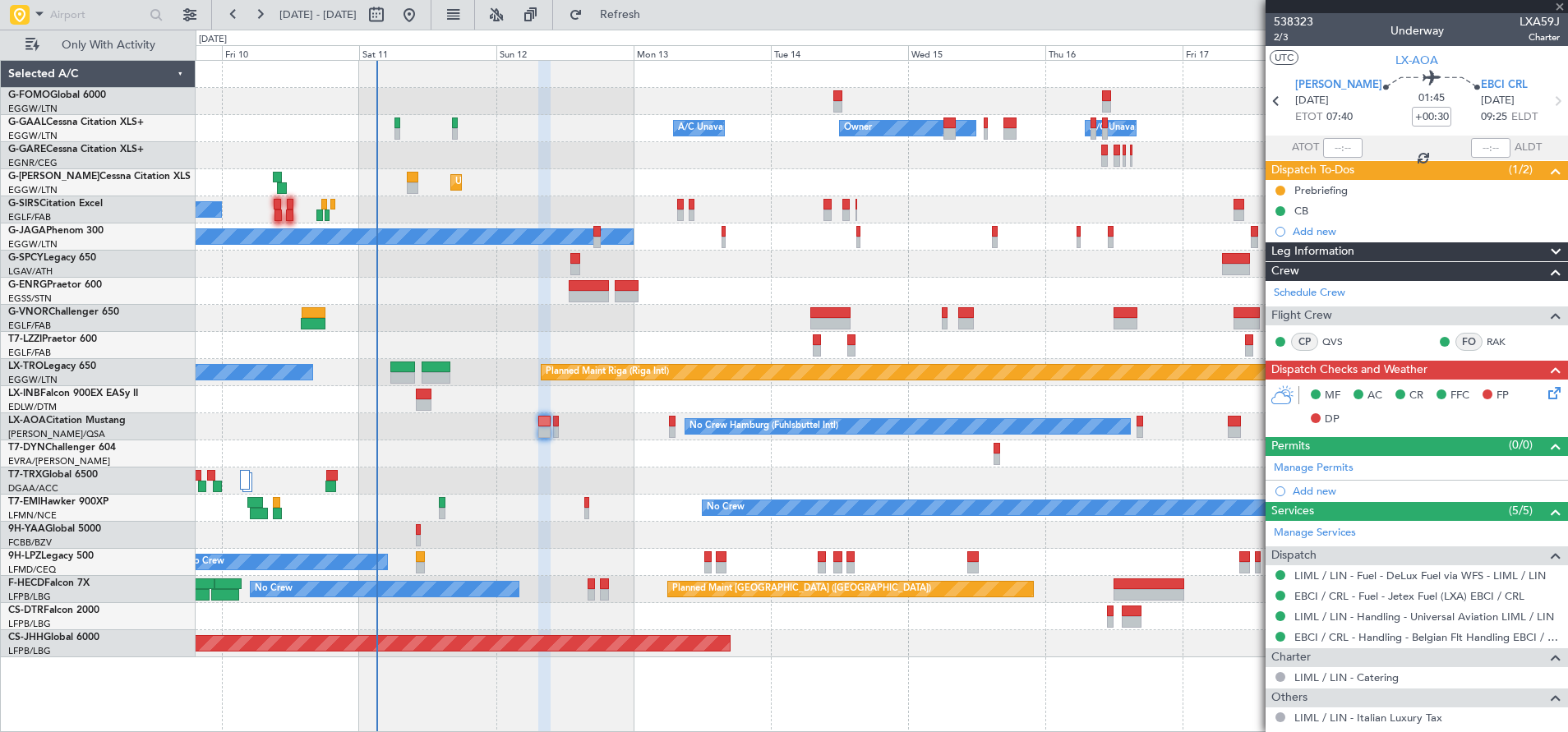
type input "1"
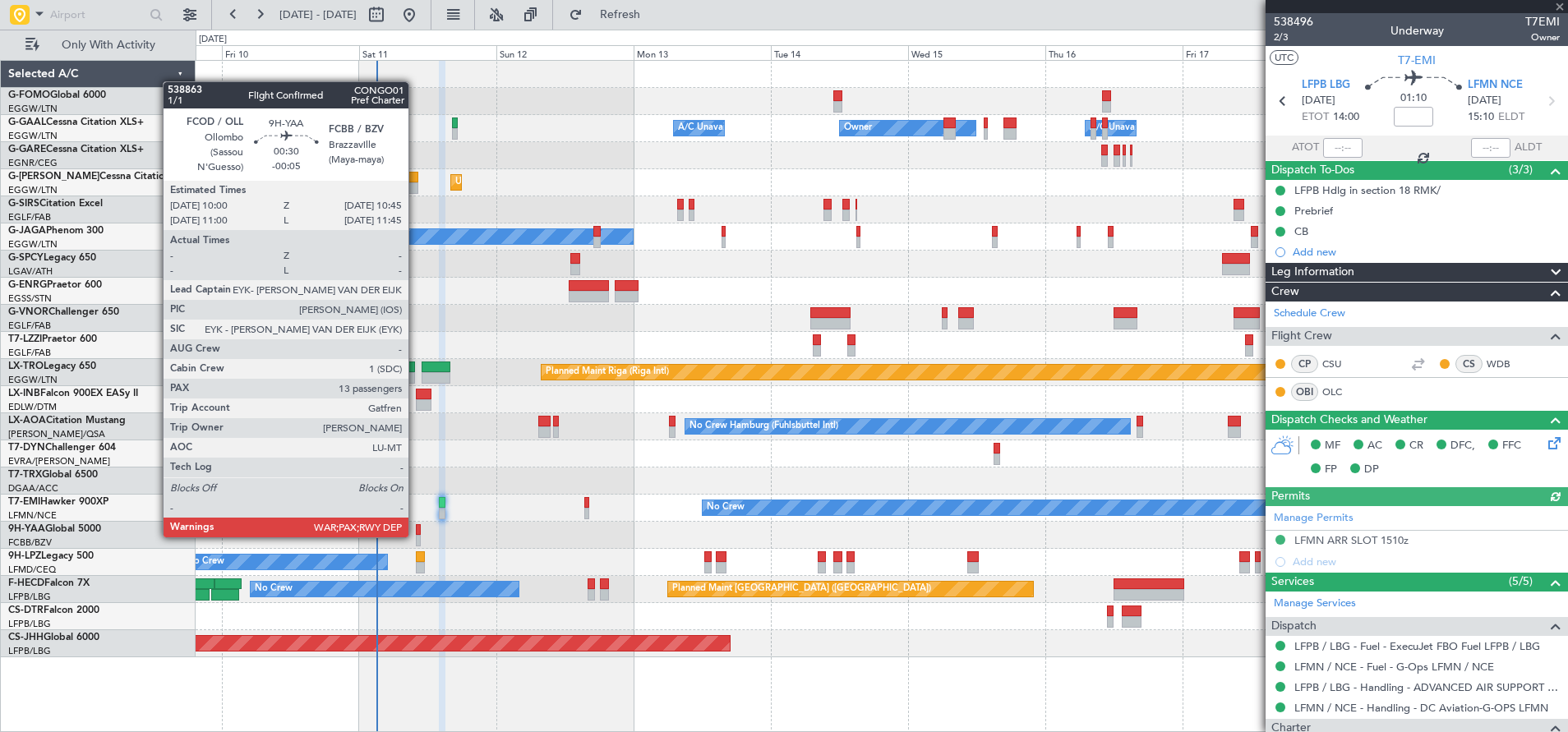
click at [417, 536] on div at bounding box center [419, 540] width 5 height 12
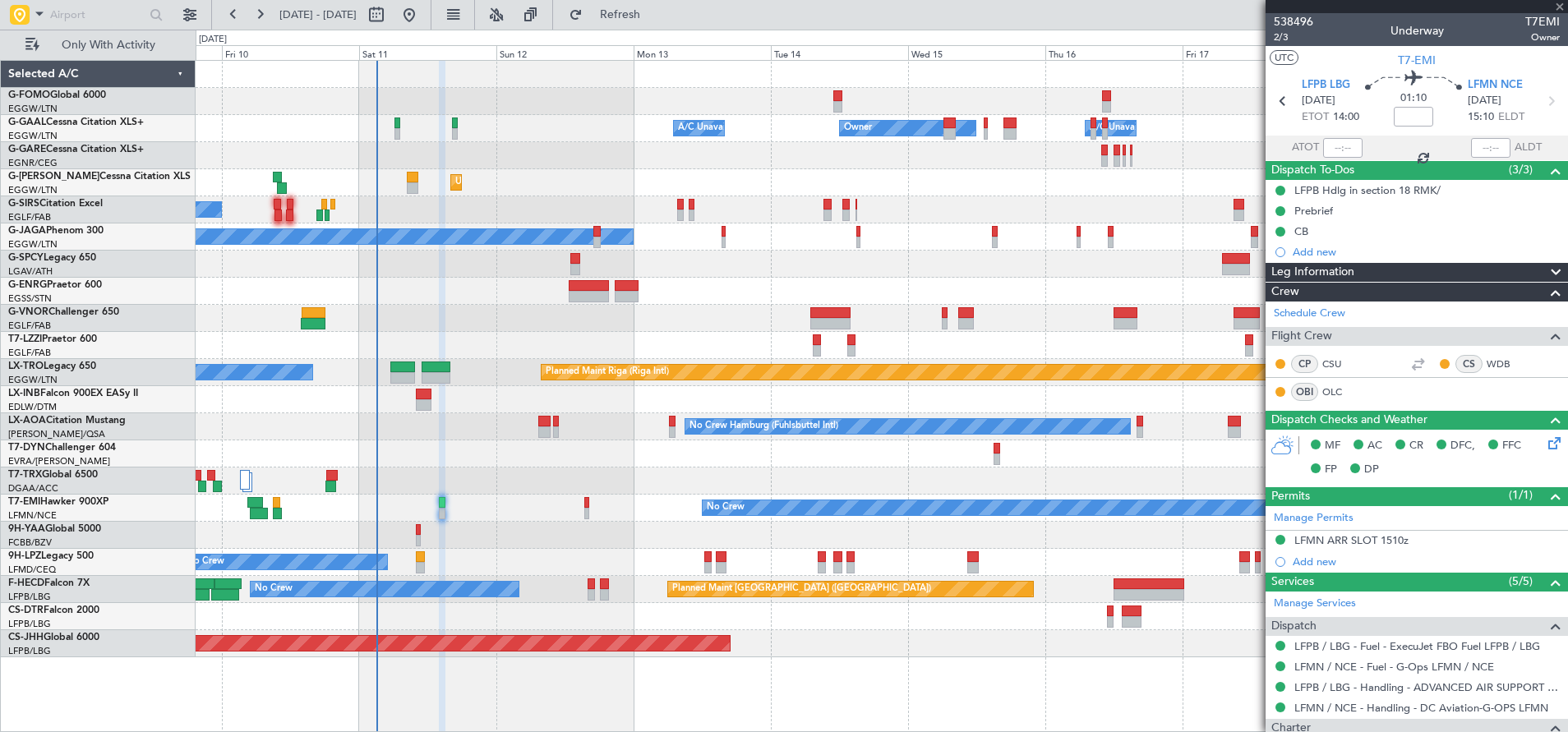
type input "-00:05"
type input "13"
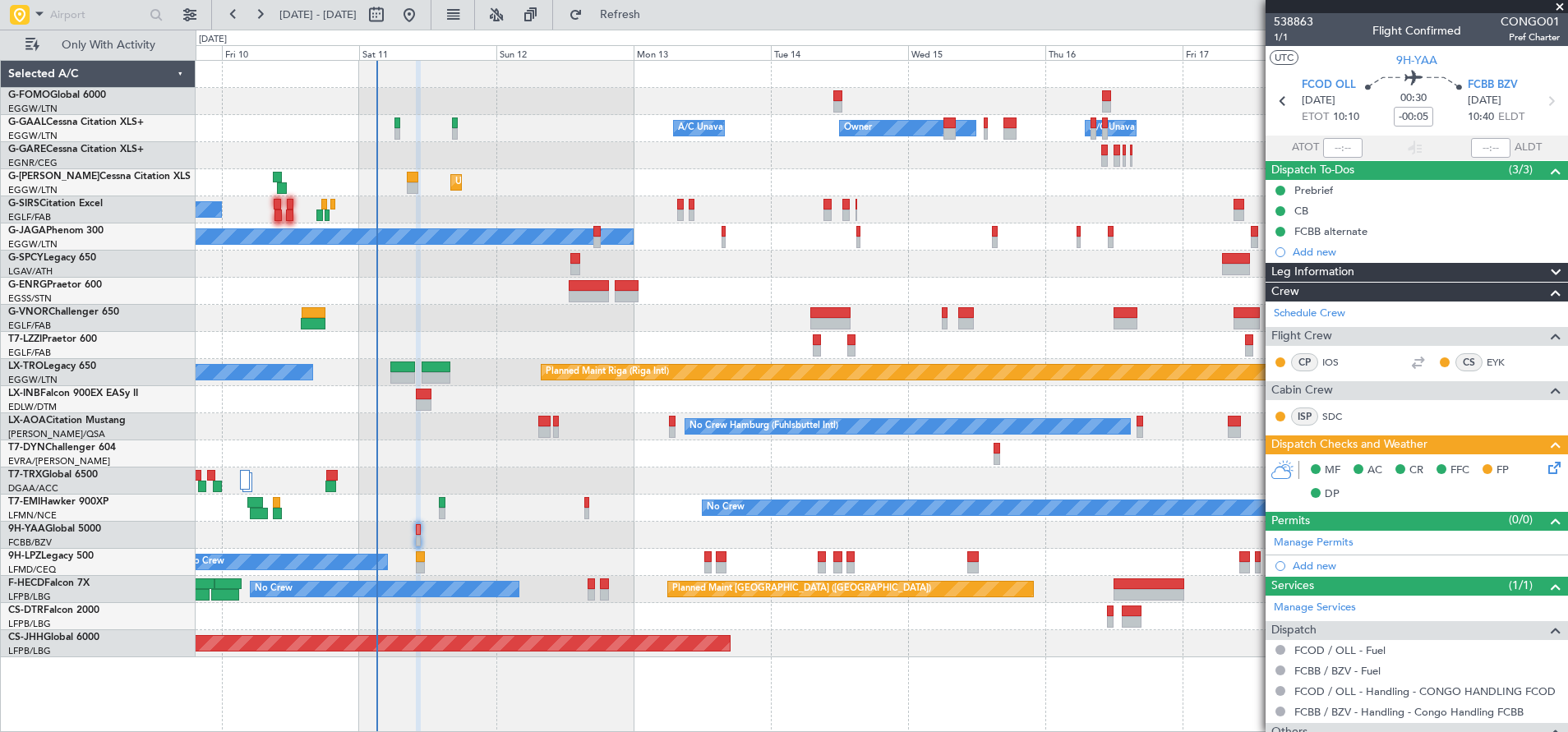
click at [1334, 463] on icon at bounding box center [1551, 465] width 13 height 13
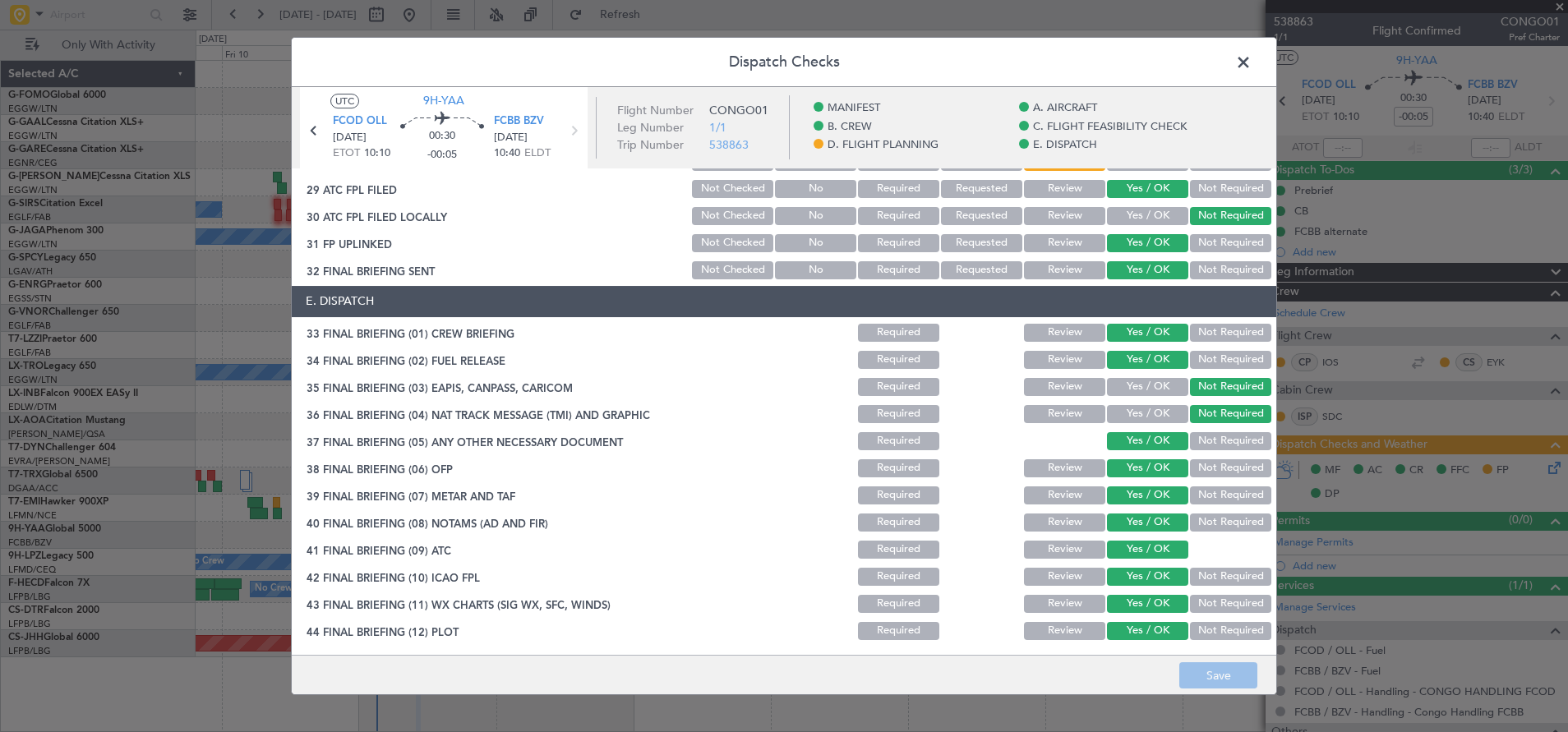
scroll to position [611, 0]
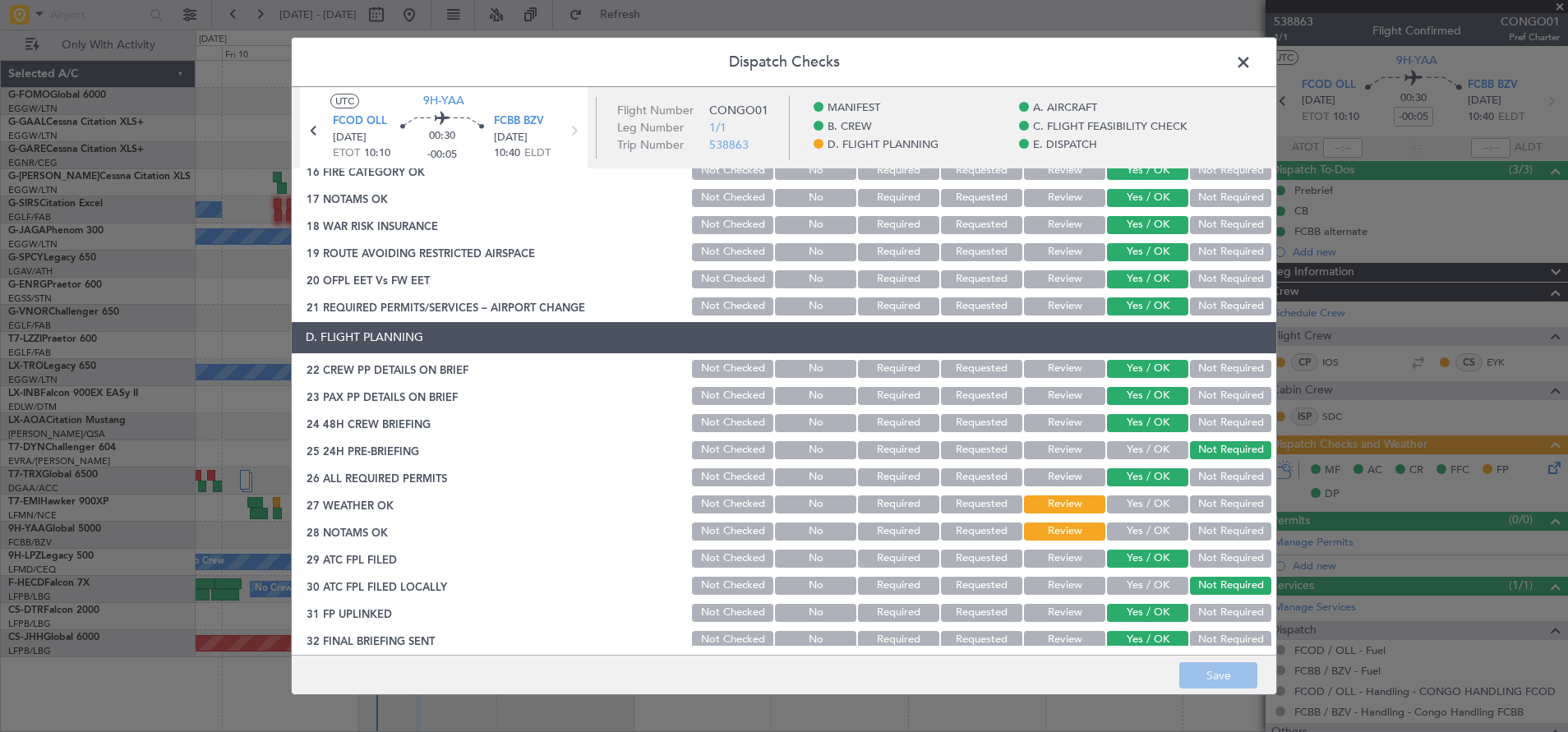
click at [1251, 71] on span at bounding box center [1251, 67] width 0 height 33
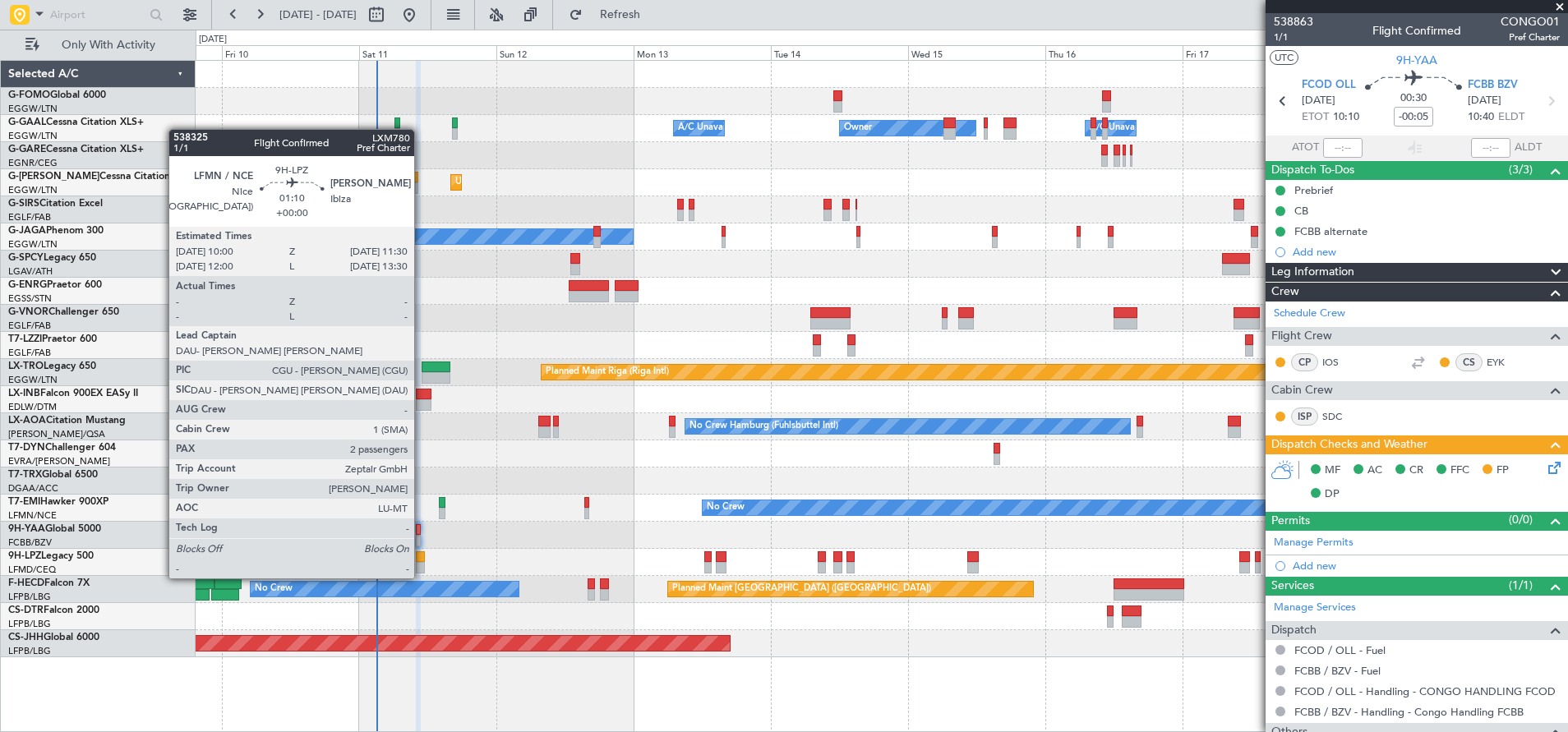
click at [422, 563] on div at bounding box center [420, 568] width 9 height 12
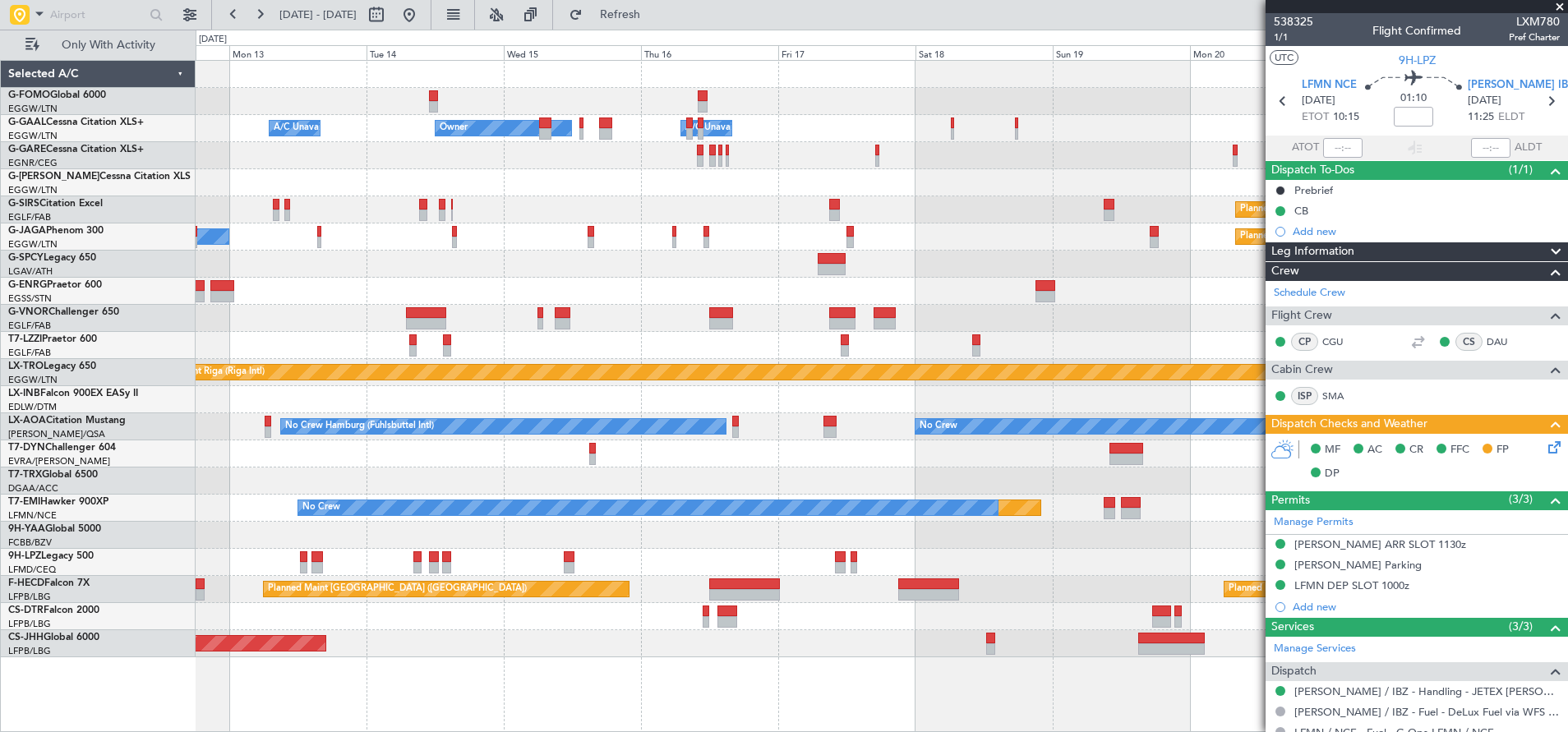
click at [281, 481] on div "Owner Owner A/C Unavailable A/C Unavailable Unplanned Maint [GEOGRAPHIC_DATA] (…" at bounding box center [881, 359] width 1371 height 597
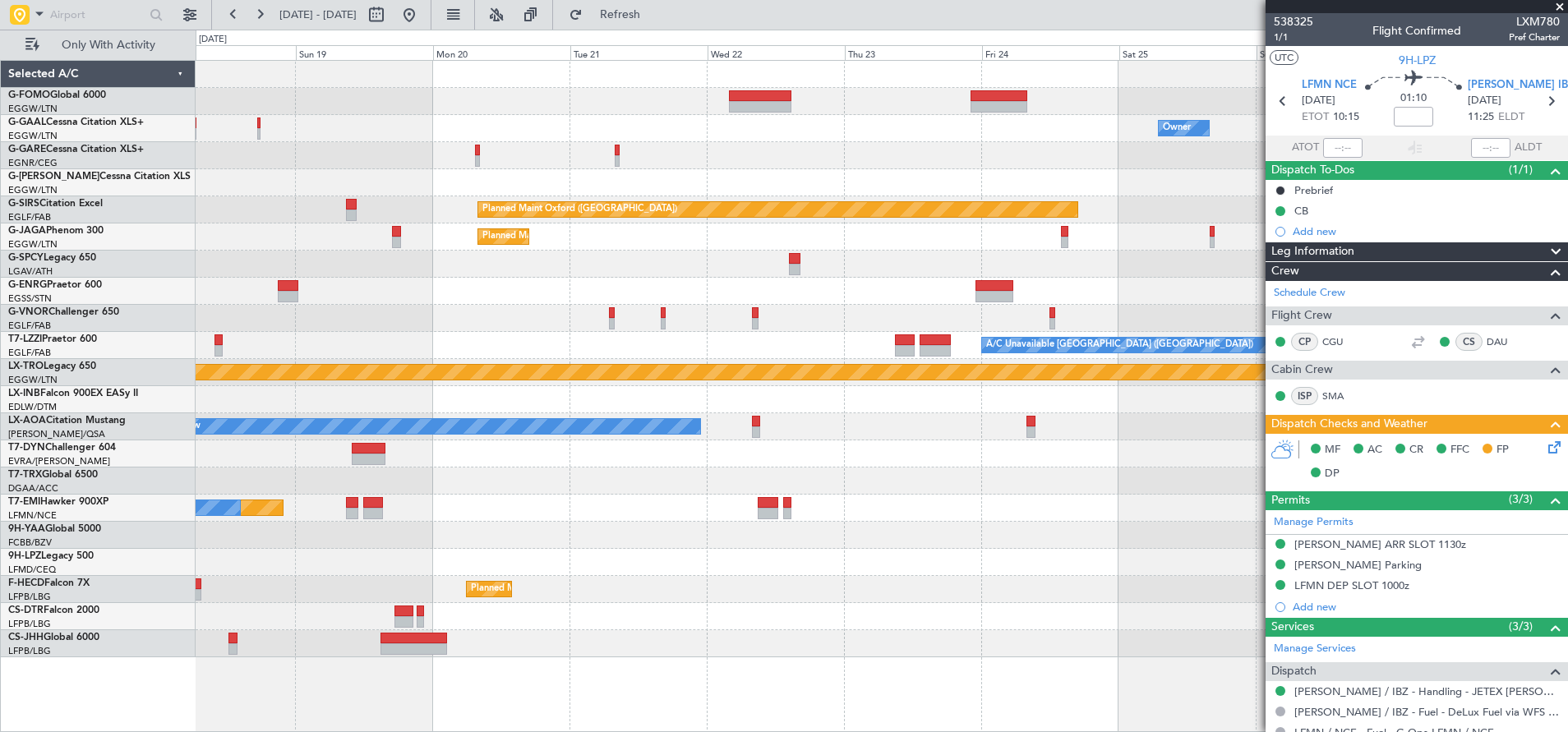
click at [341, 548] on div "Owner Owner A/C Unavailable Planned Maint [GEOGRAPHIC_DATA] ([GEOGRAPHIC_DATA])…" at bounding box center [881, 359] width 1371 height 597
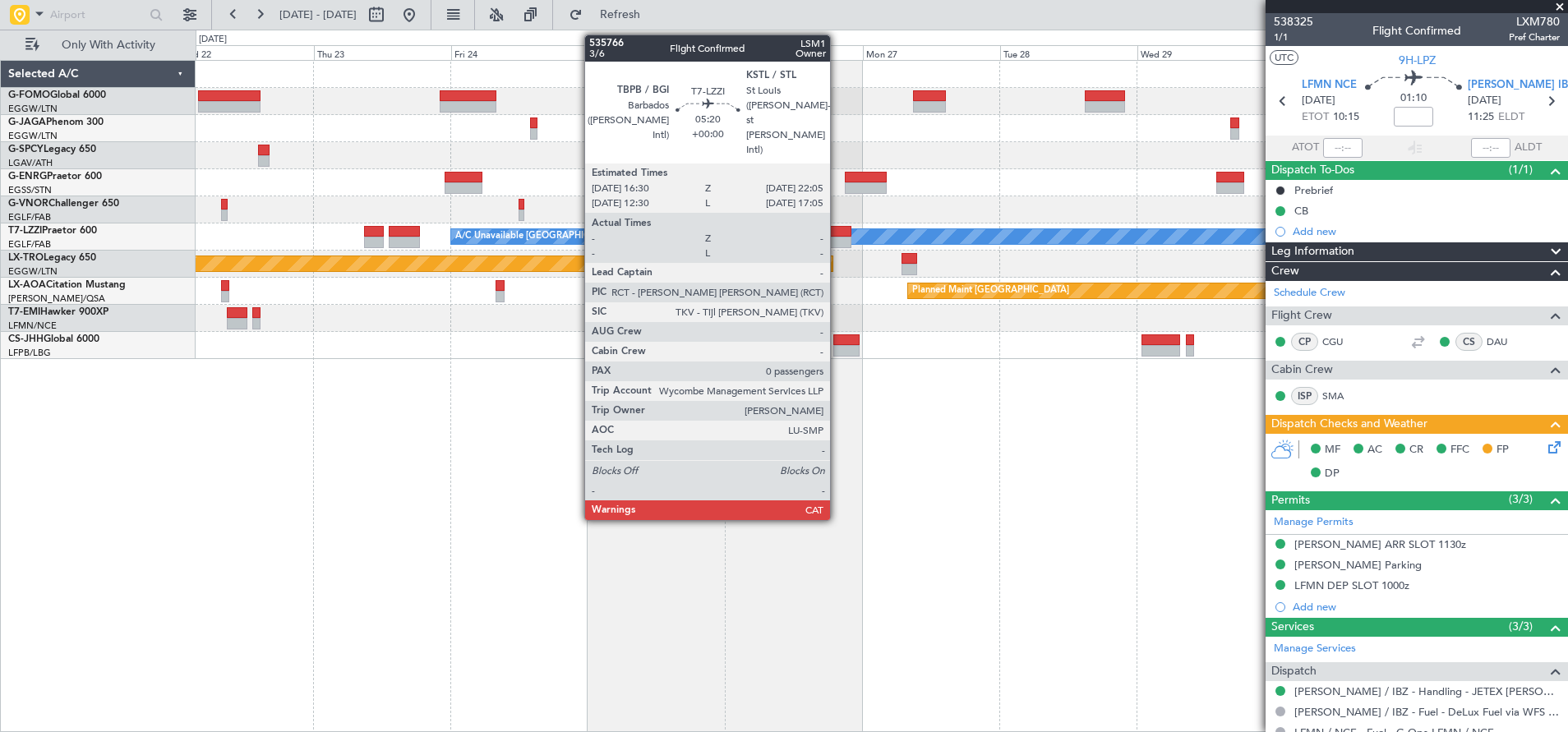
click at [838, 234] on div at bounding box center [835, 232] width 32 height 12
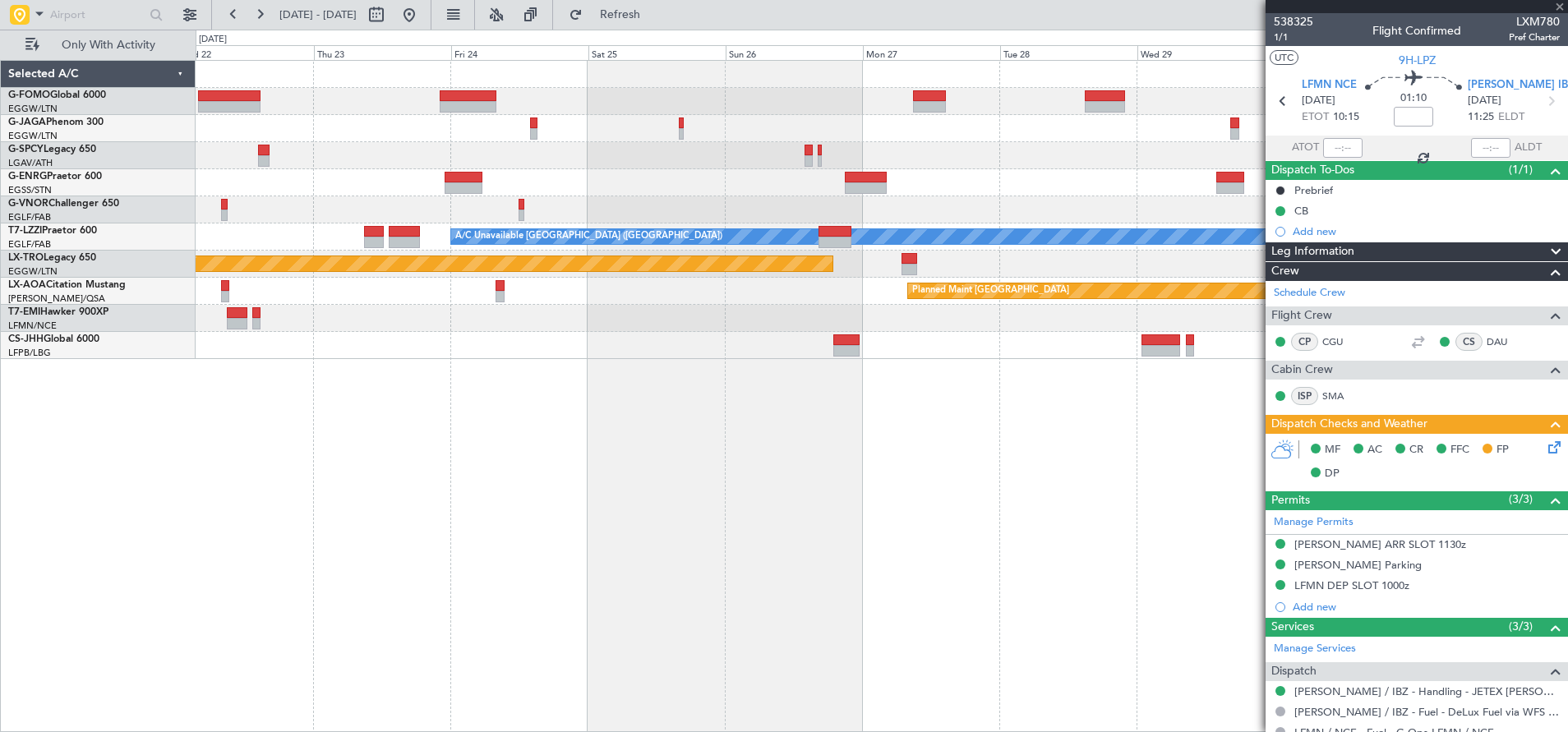
type input "0"
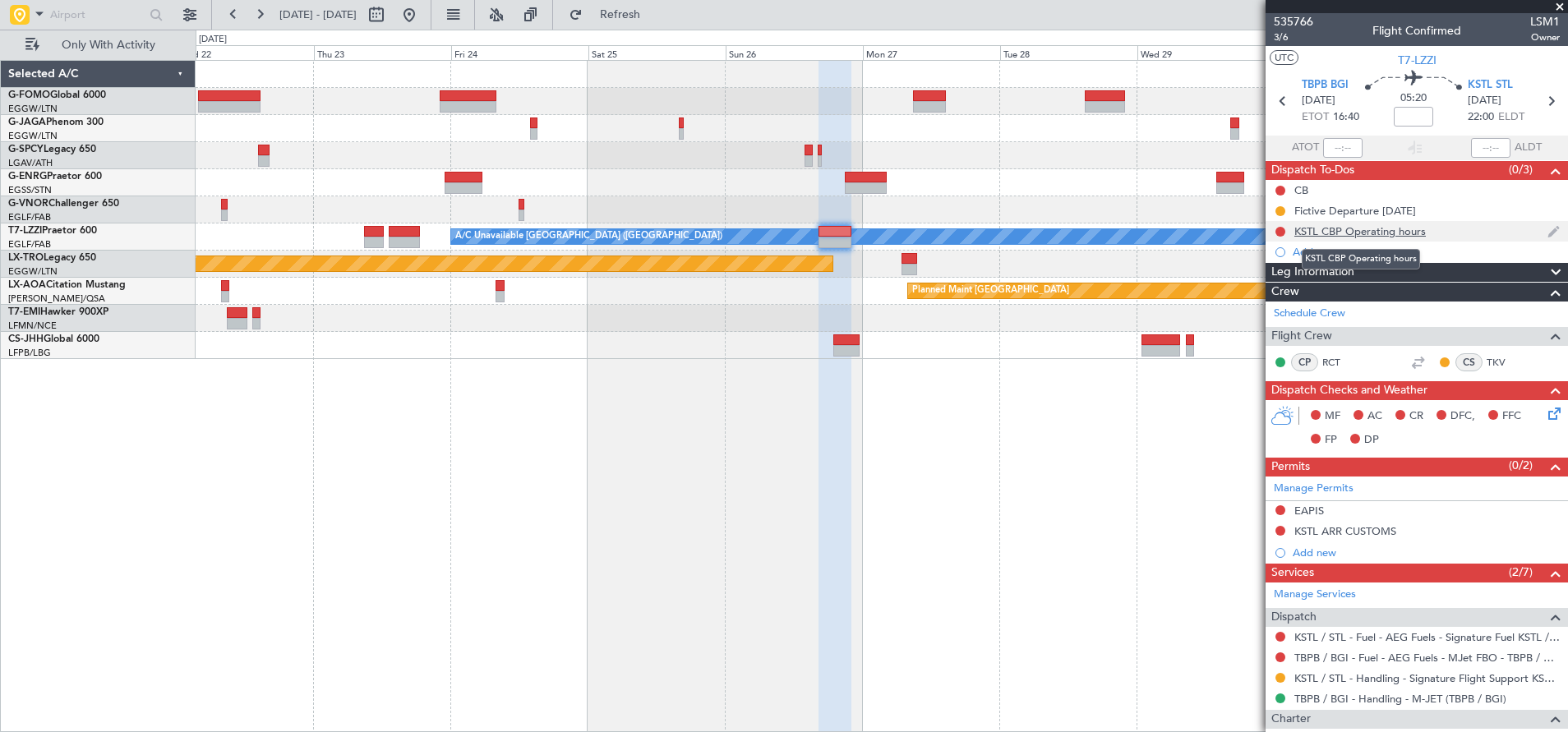
click at [1334, 228] on div "KSTL CBP Operating hours" at bounding box center [1360, 232] width 131 height 14
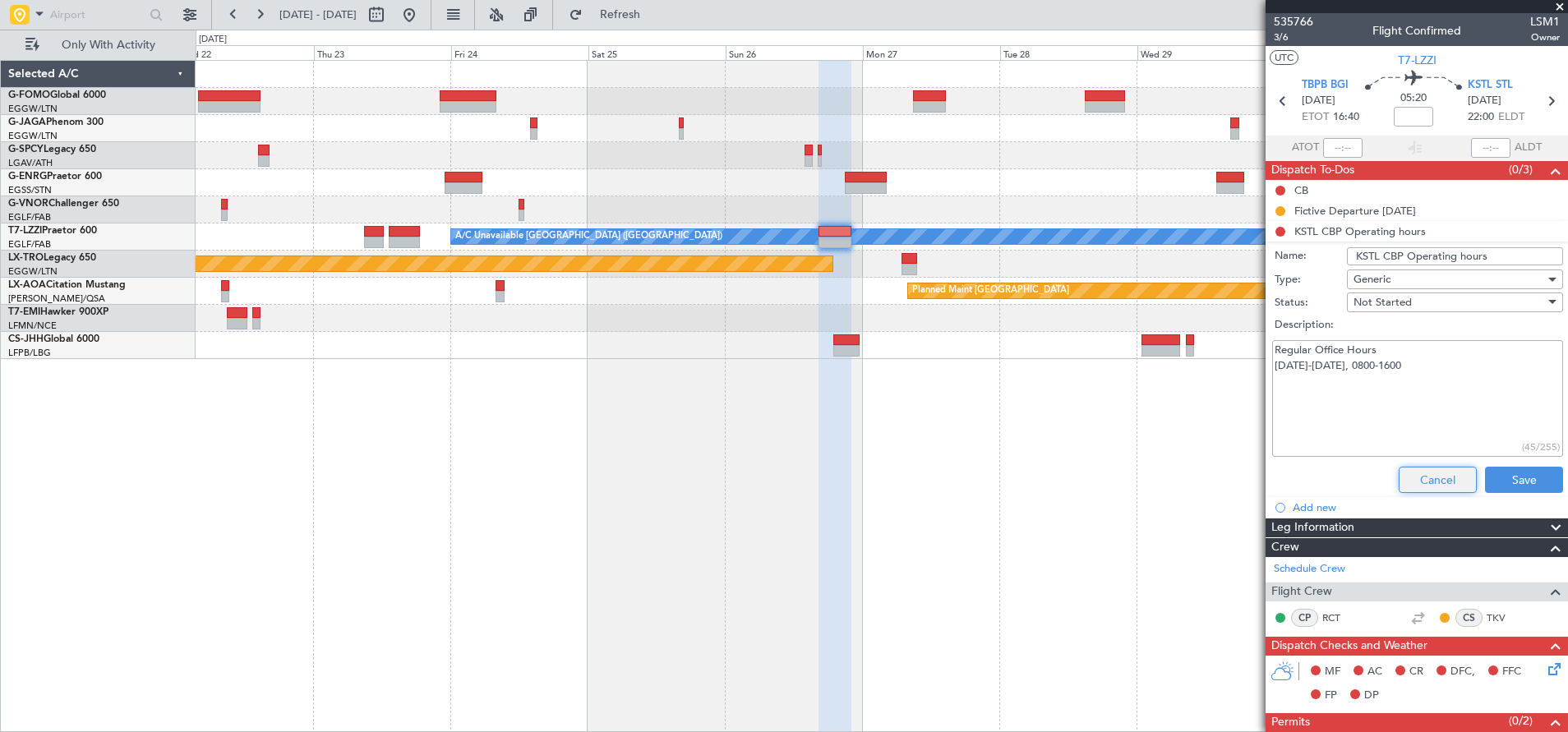
click at [1334, 477] on button "Cancel" at bounding box center [1438, 480] width 78 height 27
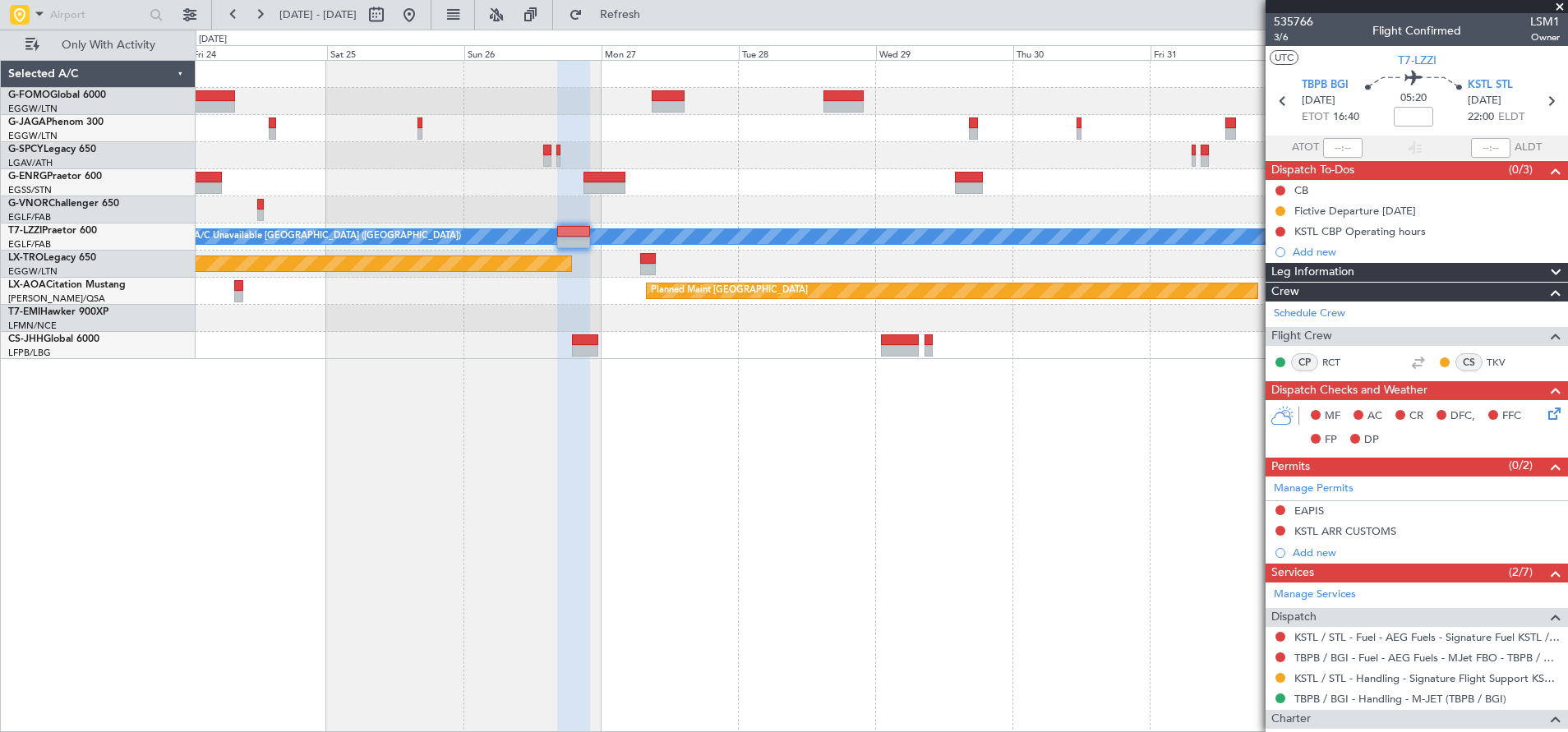
click at [313, 531] on div "A/C Unavailable [GEOGRAPHIC_DATA] ([GEOGRAPHIC_DATA]) Planned Maint [GEOGRAPHIC…" at bounding box center [881, 397] width 1372 height 673
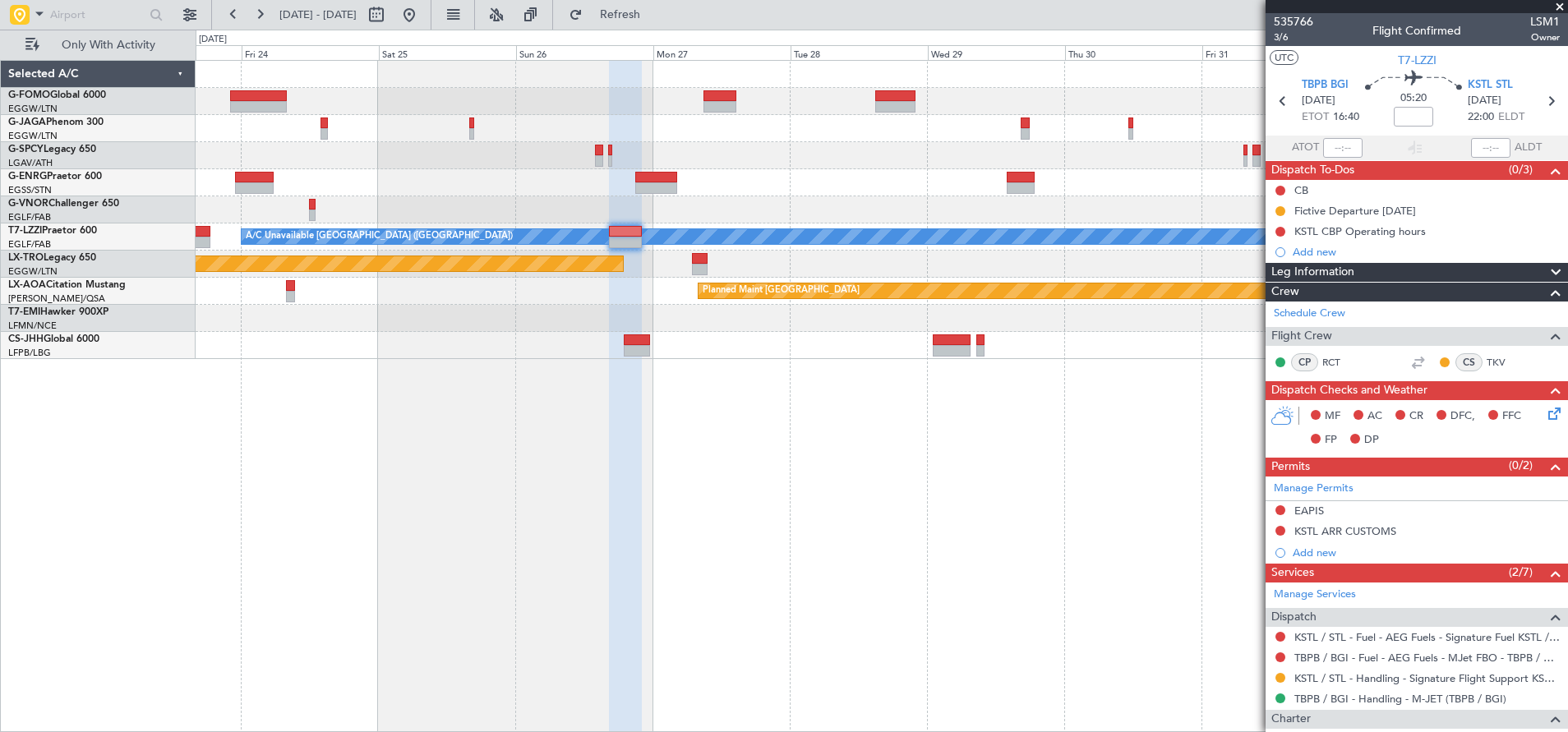
click at [1020, 519] on div "A/C Unavailable [GEOGRAPHIC_DATA] ([GEOGRAPHIC_DATA]) Planned Maint [GEOGRAPHIC…" at bounding box center [881, 397] width 1372 height 673
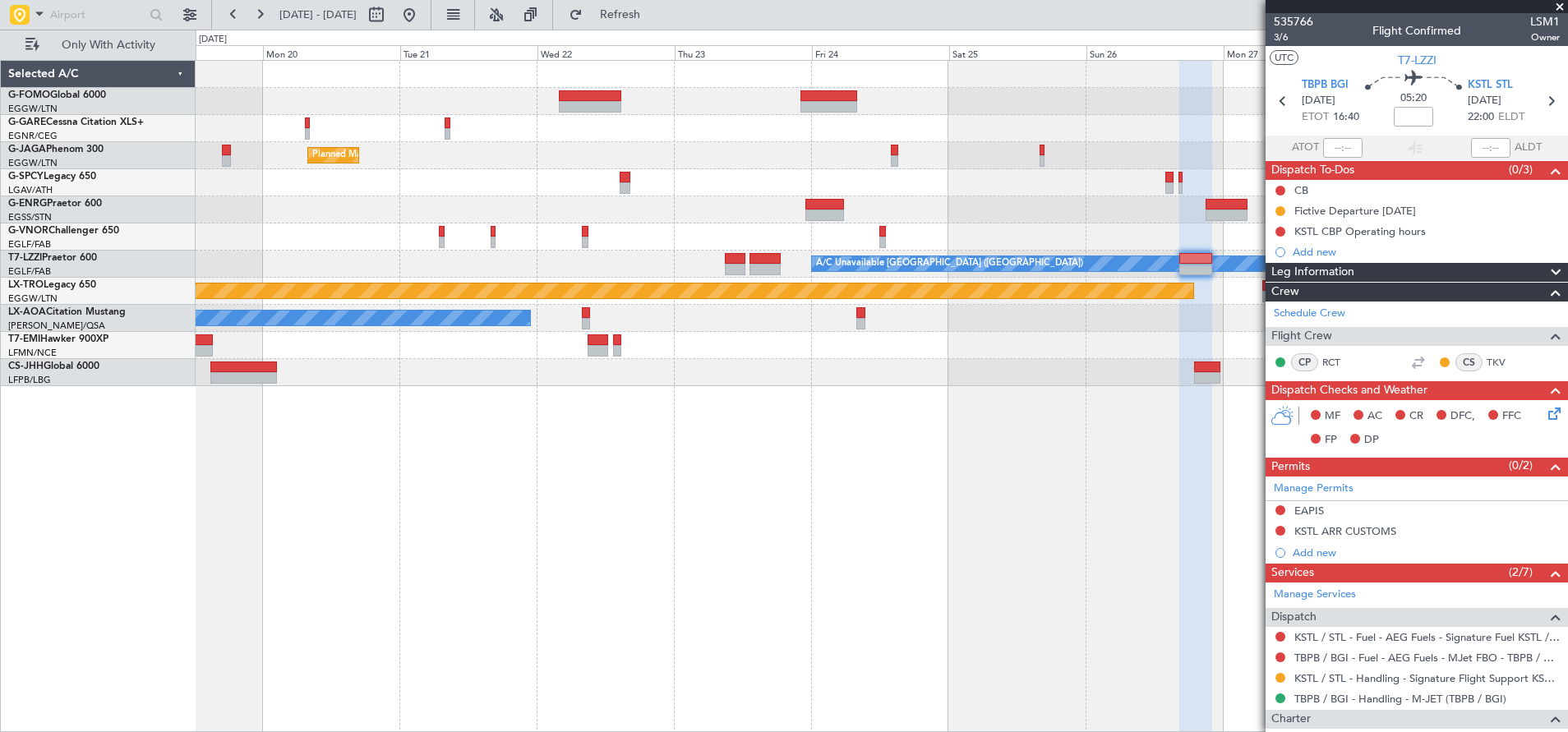
click at [914, 537] on div "Planned Maint [GEOGRAPHIC_DATA] ([GEOGRAPHIC_DATA]) A/C Unavailable [GEOGRAPHIC…" at bounding box center [881, 397] width 1372 height 673
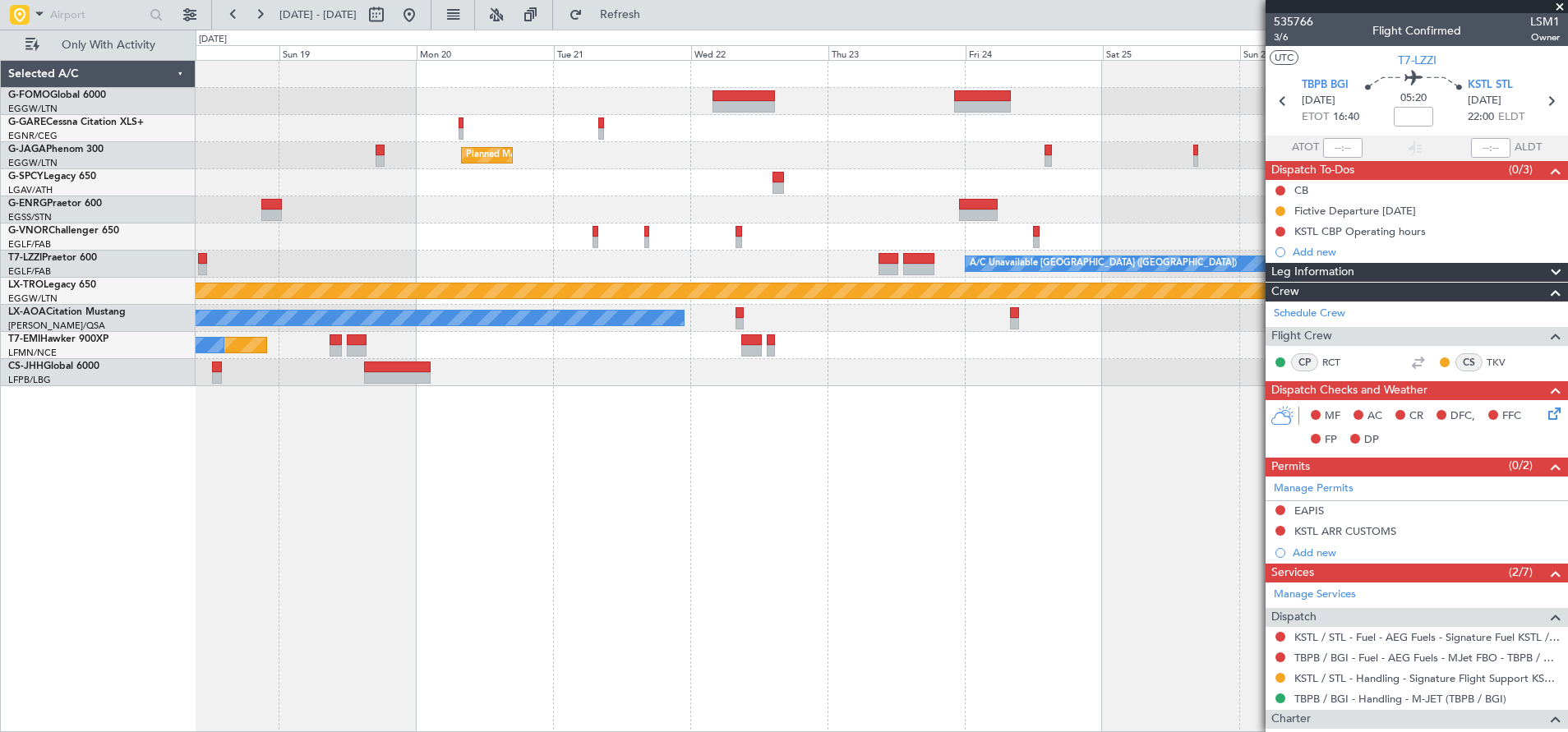
click at [908, 567] on div "Planned Maint [GEOGRAPHIC_DATA] ([GEOGRAPHIC_DATA]) A/C Unavailable [GEOGRAPHIC…" at bounding box center [881, 397] width 1372 height 673
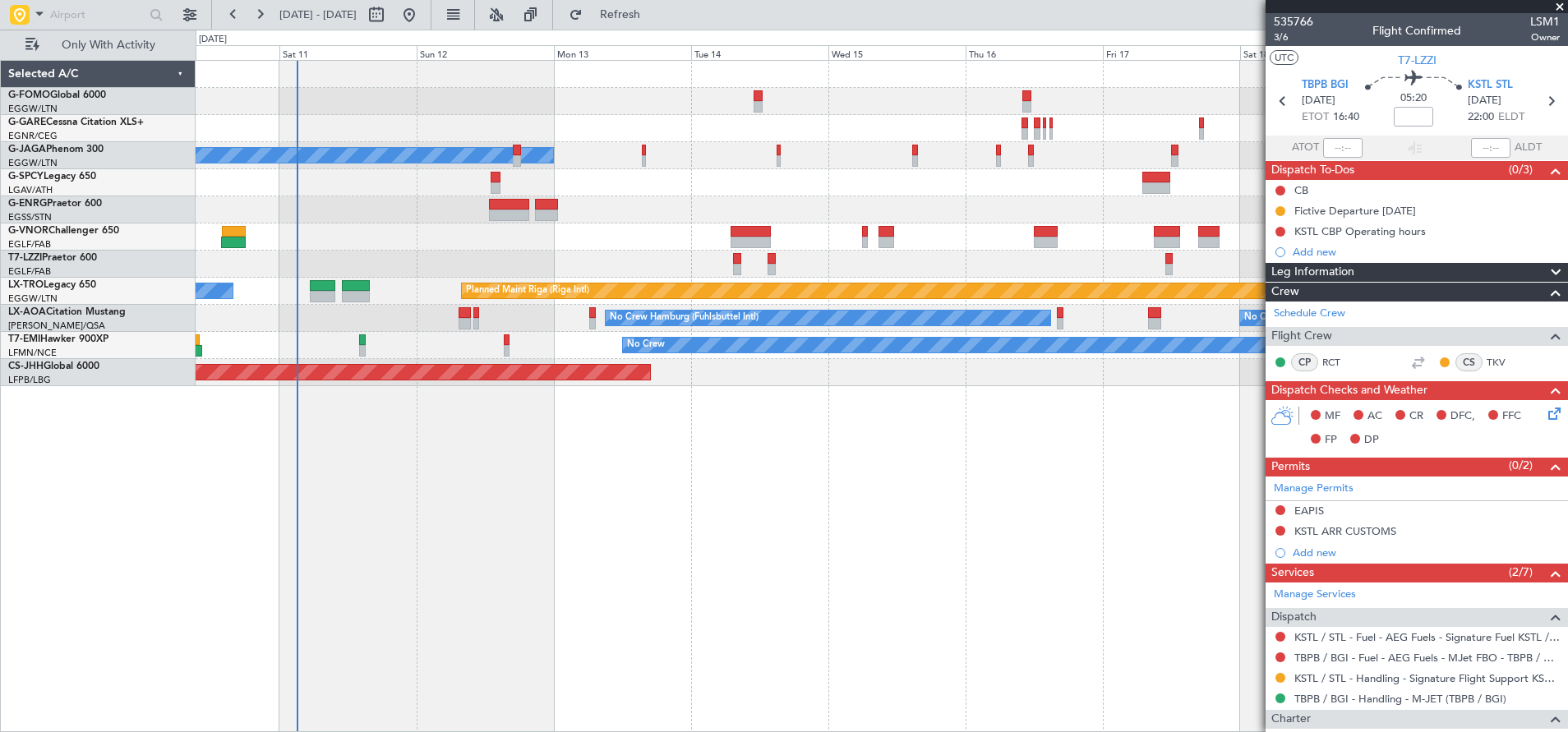
click at [968, 597] on div "Planned Maint [GEOGRAPHIC_DATA] ([GEOGRAPHIC_DATA]) No Crew Planned Maint [GEOG…" at bounding box center [881, 397] width 1372 height 673
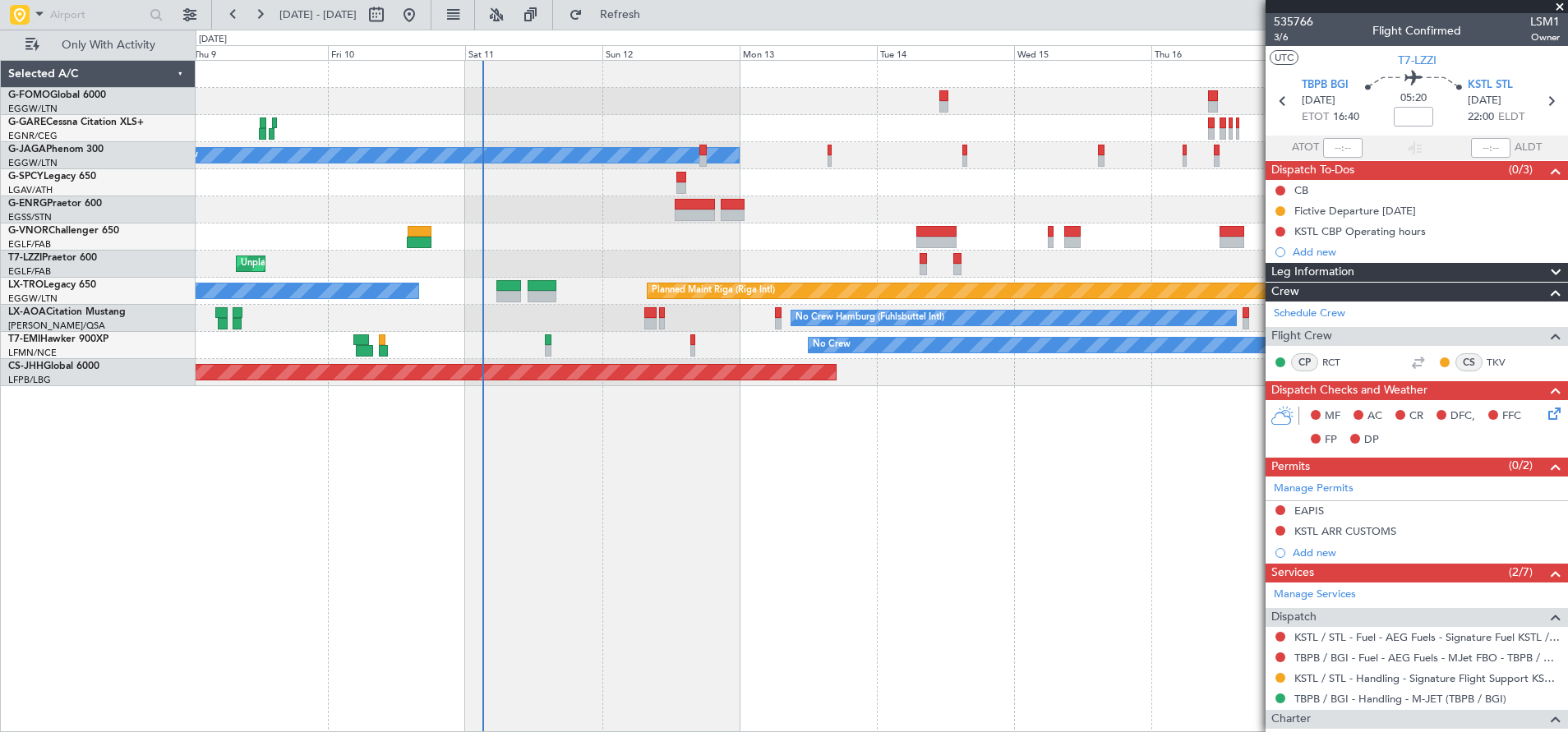
click at [421, 590] on div "No Crew Planned Maint [GEOGRAPHIC_DATA] ([GEOGRAPHIC_DATA]) Planned Maint [GEOG…" at bounding box center [882, 397] width 1373 height 673
